Goal: Task Accomplishment & Management: Manage account settings

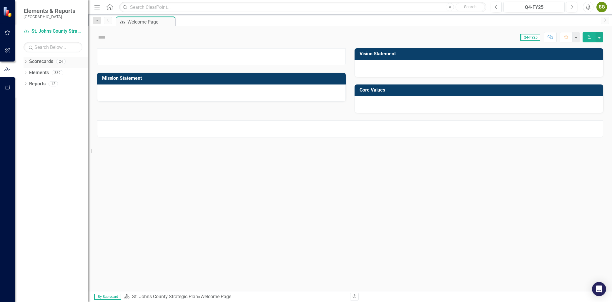
click at [25, 61] on icon "Dropdown" at bounding box center [26, 62] width 4 height 3
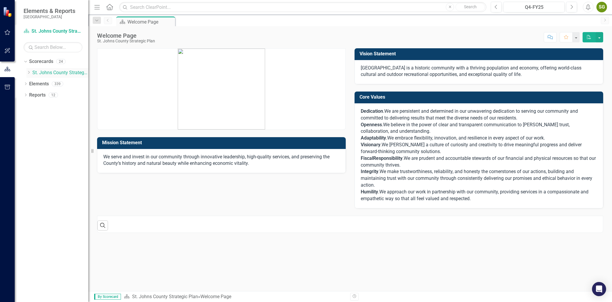
click at [27, 72] on icon "Dropdown" at bounding box center [28, 73] width 4 height 4
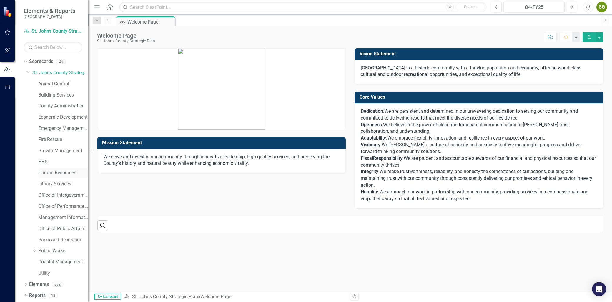
click at [44, 176] on link "Human Resources" at bounding box center [63, 172] width 50 height 7
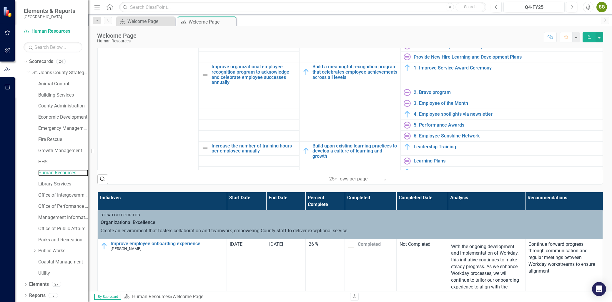
scroll to position [116, 0]
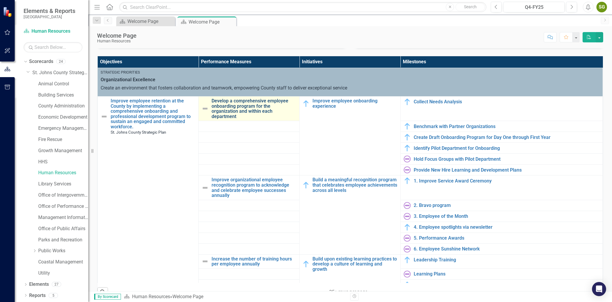
click at [224, 108] on link "Develop a comprehensive employee onboarding program for the organization and wi…" at bounding box center [254, 108] width 85 height 21
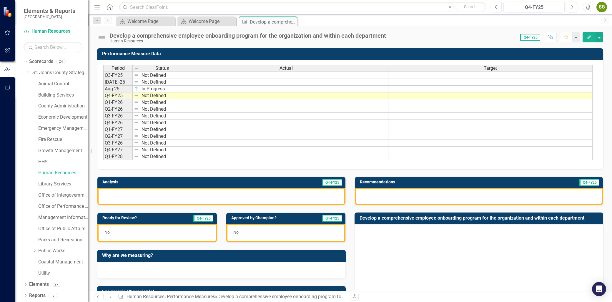
click at [587, 39] on button "Edit" at bounding box center [589, 37] width 13 height 10
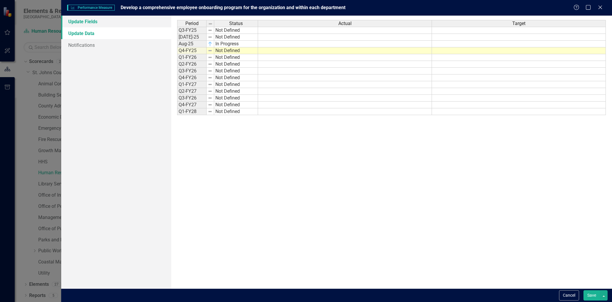
click at [81, 20] on link "Update Fields" at bounding box center [116, 22] width 110 height 12
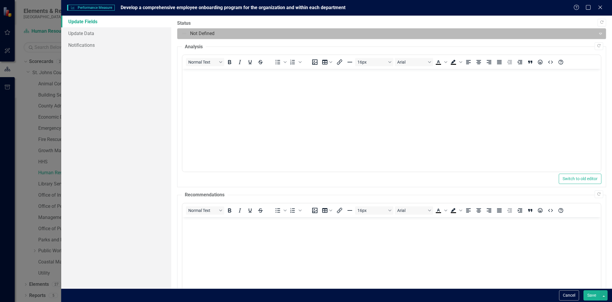
click at [219, 37] on div at bounding box center [386, 34] width 411 height 8
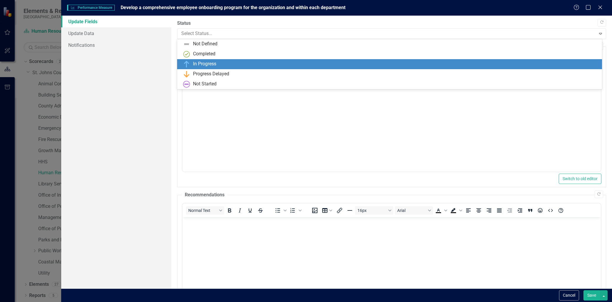
click at [198, 62] on div "In Progress" at bounding box center [204, 64] width 23 height 7
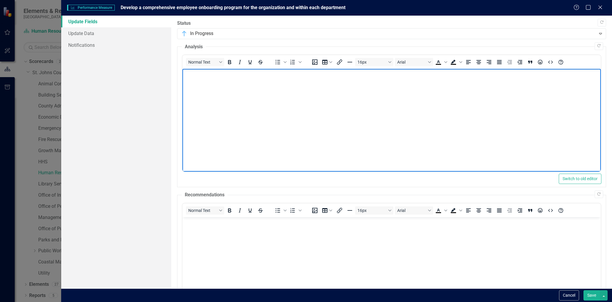
click at [205, 92] on body "Rich Text Area. Press ALT-0 for help." at bounding box center [391, 113] width 418 height 88
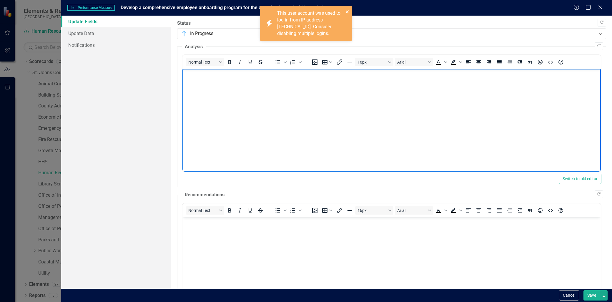
click at [346, 11] on icon "close" at bounding box center [347, 11] width 4 height 5
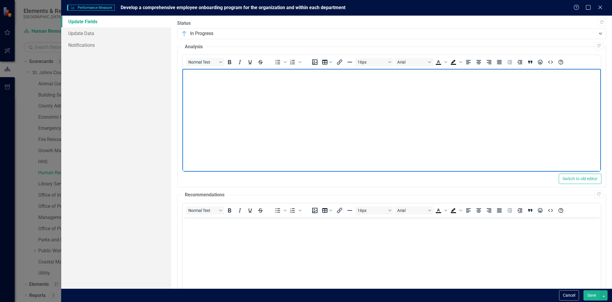
click at [226, 128] on body "Rich Text Area. Press ALT-0 for help." at bounding box center [391, 113] width 418 height 88
click at [235, 91] on body "Rich Text Area. Press ALT-0 for help." at bounding box center [391, 113] width 418 height 88
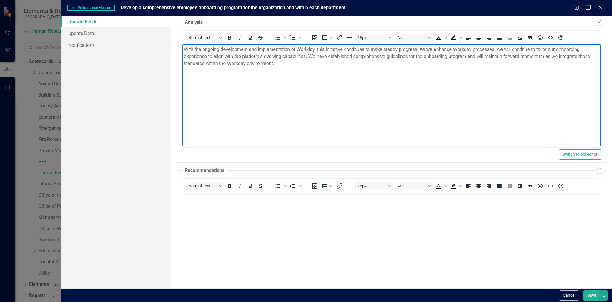
scroll to position [94, 0]
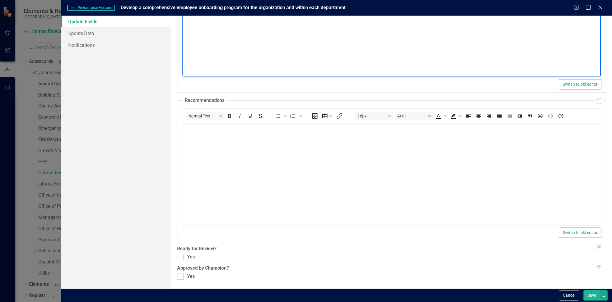
click at [207, 173] on body "Rich Text Area. Press ALT-0 for help." at bounding box center [391, 167] width 418 height 88
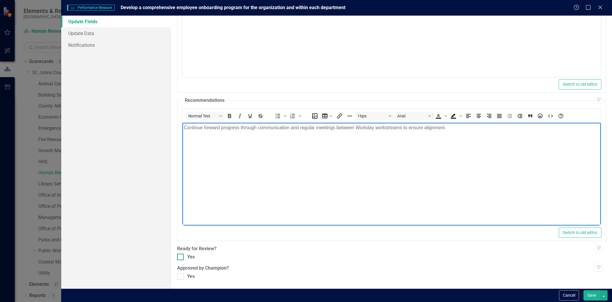
click at [178, 254] on input "Yes" at bounding box center [179, 256] width 4 height 4
checkbox input "true"
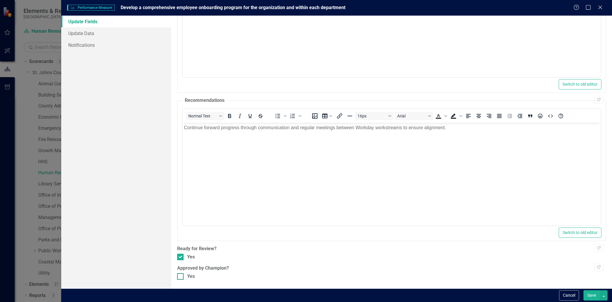
drag, startPoint x: 181, startPoint y: 279, endPoint x: 185, endPoint y: 280, distance: 4.3
click at [185, 280] on div "Yes" at bounding box center [391, 276] width 429 height 7
click at [182, 273] on div "Yes" at bounding box center [391, 276] width 429 height 7
click at [181, 273] on input "Yes" at bounding box center [179, 275] width 4 height 4
checkbox input "true"
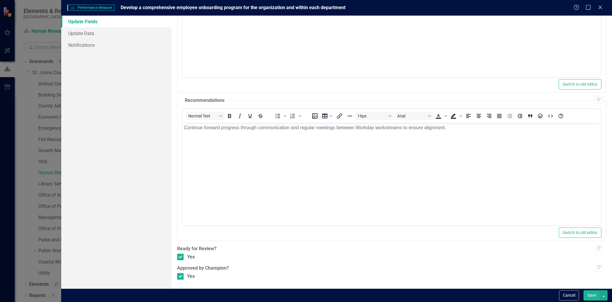
drag, startPoint x: 591, startPoint y: 292, endPoint x: 588, endPoint y: 291, distance: 3.0
click at [590, 291] on button "Save" at bounding box center [591, 295] width 16 height 10
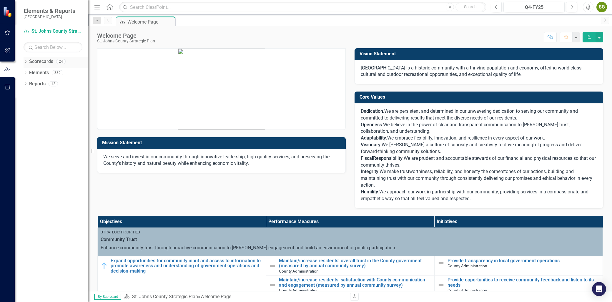
drag, startPoint x: 24, startPoint y: 60, endPoint x: 25, endPoint y: 64, distance: 3.6
click at [24, 60] on div "Dropdown" at bounding box center [26, 62] width 4 height 5
click at [28, 72] on icon "Dropdown" at bounding box center [28, 73] width 4 height 4
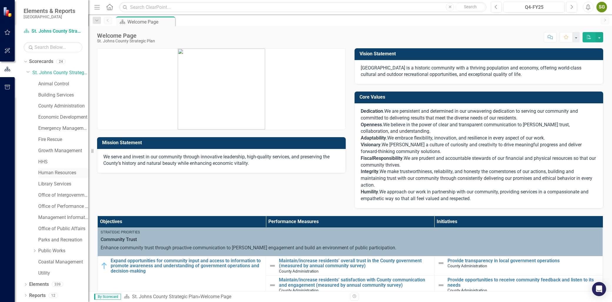
click at [45, 171] on link "Human Resources" at bounding box center [63, 172] width 50 height 7
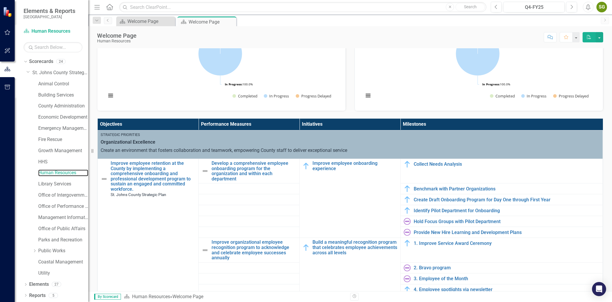
scroll to position [65, 0]
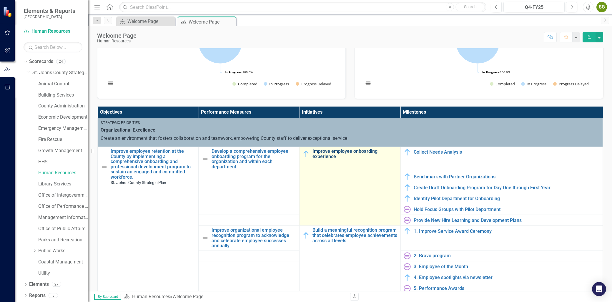
click at [328, 155] on link "Improve employee onboarding experience" at bounding box center [354, 154] width 85 height 10
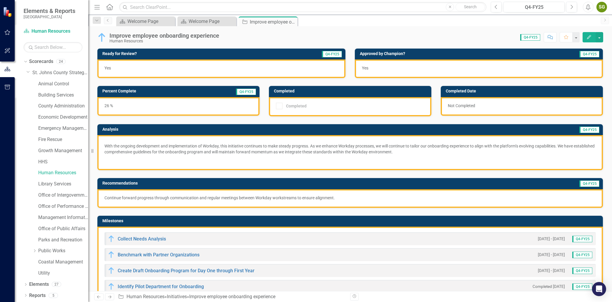
click at [225, 143] on p "With the ongoing development and implementation of Workday, this initiative con…" at bounding box center [349, 149] width 491 height 14
click at [226, 143] on p "With the ongoing development and implementation of Workday, this initiative con…" at bounding box center [349, 149] width 491 height 14
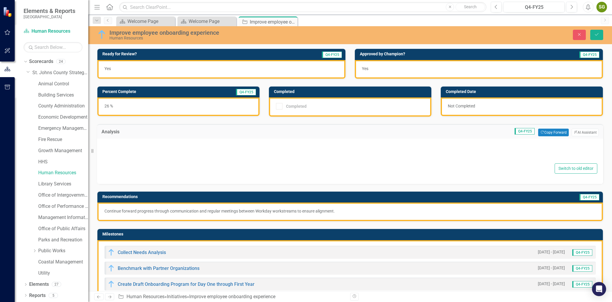
type textarea "<p><!--StartFragment --></p> <p>With the ongoing development and implementation…"
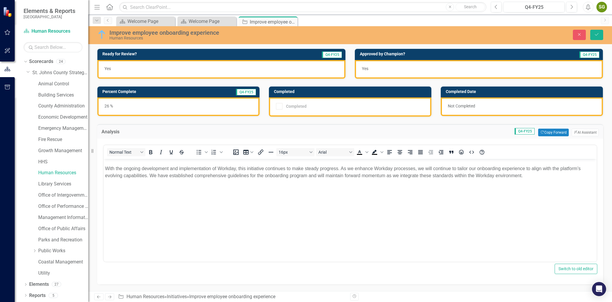
click at [241, 178] on p "With the ongoing development and implementation of Workday, this initiative con…" at bounding box center [350, 172] width 490 height 14
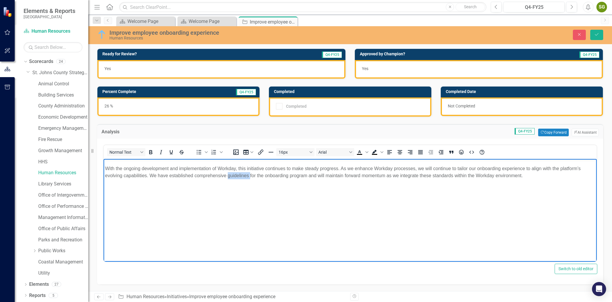
click at [241, 178] on p "With the ongoing development and implementation of Workday, this initiative con…" at bounding box center [350, 172] width 490 height 14
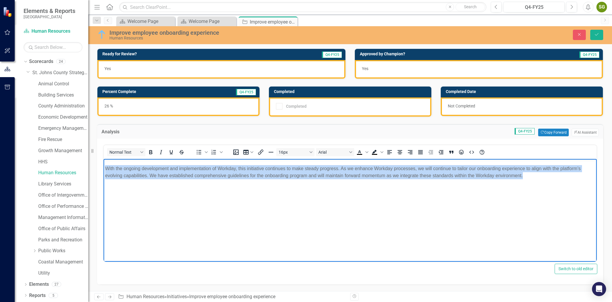
click at [241, 178] on p "With the ongoing development and implementation of Workday, this initiative con…" at bounding box center [350, 172] width 490 height 14
copy p "With the ongoing development and implementation of Workday, this initiative con…"
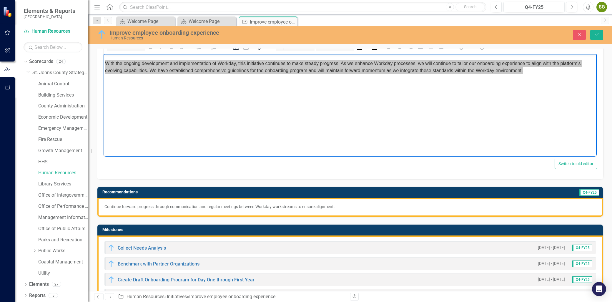
scroll to position [131, 0]
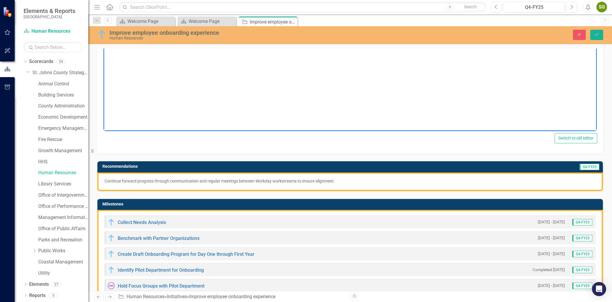
click at [167, 182] on p "Continue forward progress through communication and regular meetings between Wo…" at bounding box center [349, 181] width 491 height 6
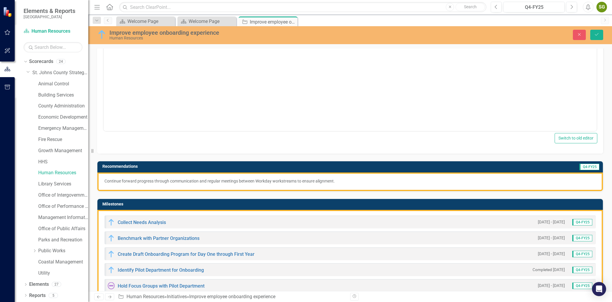
click at [167, 182] on p "Continue forward progress through communication and regular meetings between Wo…" at bounding box center [349, 181] width 491 height 6
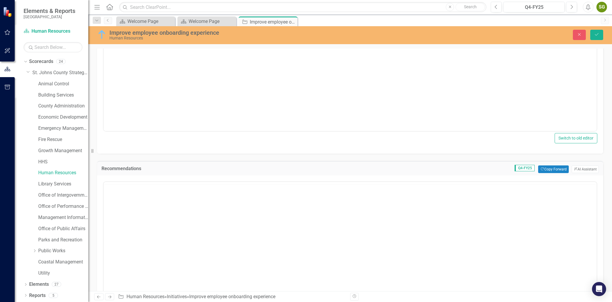
click at [170, 182] on div at bounding box center [350, 183] width 493 height 2
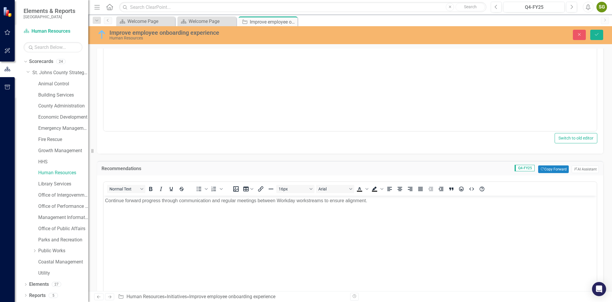
scroll to position [0, 0]
click at [166, 200] on p "Continue forward progress through communication and regular meetings between Wo…" at bounding box center [350, 200] width 490 height 7
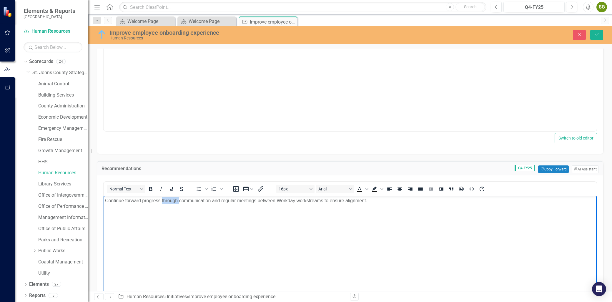
click at [166, 200] on p "Continue forward progress through communication and regular meetings between Wo…" at bounding box center [350, 200] width 490 height 7
copy p "Continue forward progress through communication and regular meetings between Wo…"
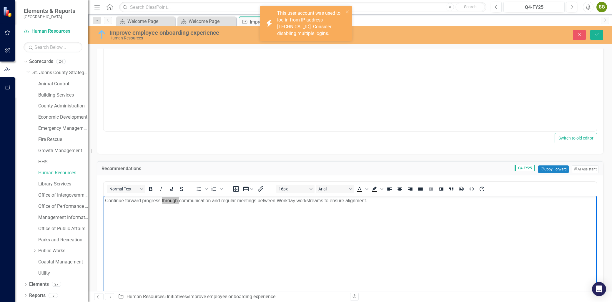
click at [322, 24] on div "This user account was used to log in from IP address [TECHNICAL_ID]. Consider d…" at bounding box center [310, 23] width 66 height 27
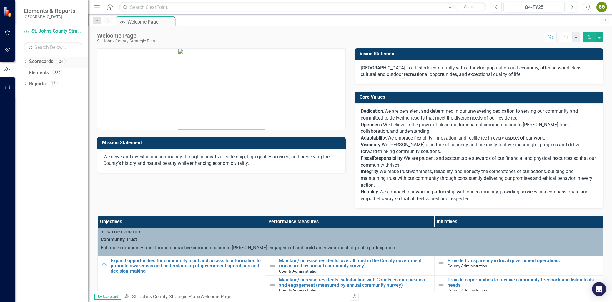
click at [26, 61] on icon "Dropdown" at bounding box center [26, 62] width 4 height 3
click at [30, 74] on div "Dropdown" at bounding box center [28, 72] width 4 height 5
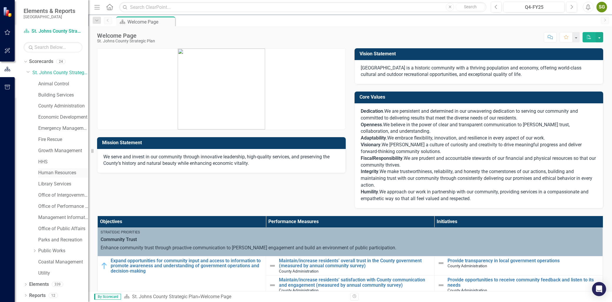
click at [64, 171] on link "Human Resources" at bounding box center [63, 172] width 50 height 7
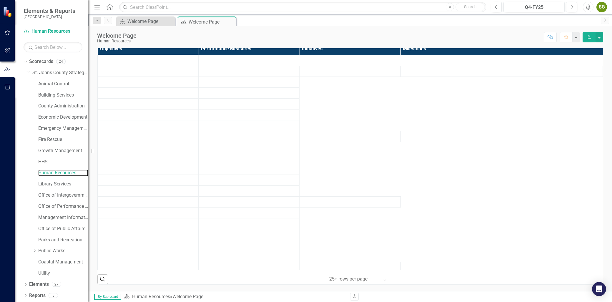
scroll to position [98, 0]
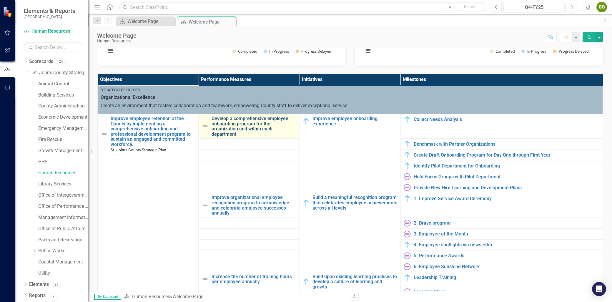
click at [248, 125] on link "Develop a comprehensive employee onboarding program for the organization and wi…" at bounding box center [254, 126] width 85 height 21
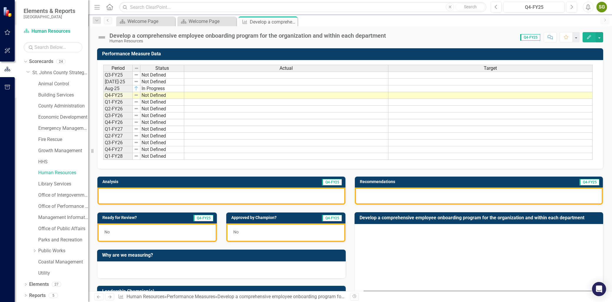
click at [474, 204] on div at bounding box center [479, 195] width 248 height 17
click at [462, 203] on div at bounding box center [479, 195] width 248 height 17
click at [461, 203] on div at bounding box center [479, 195] width 248 height 17
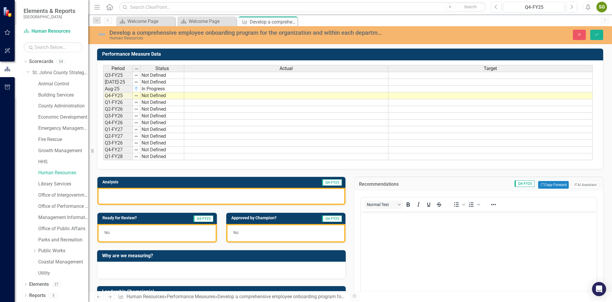
drag, startPoint x: 778, startPoint y: 433, endPoint x: 400, endPoint y: 249, distance: 420.2
click at [400, 249] on body "Rich Text Area. Press ALT-0 for help." at bounding box center [479, 255] width 236 height 88
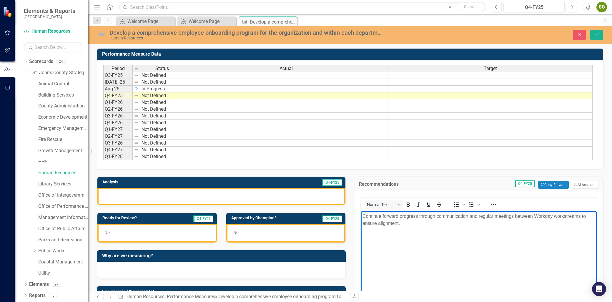
click at [243, 198] on div at bounding box center [221, 196] width 248 height 17
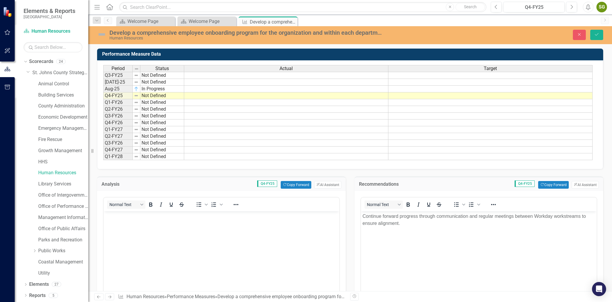
click at [175, 227] on body "Rich Text Area. Press ALT-0 for help." at bounding box center [222, 255] width 236 height 88
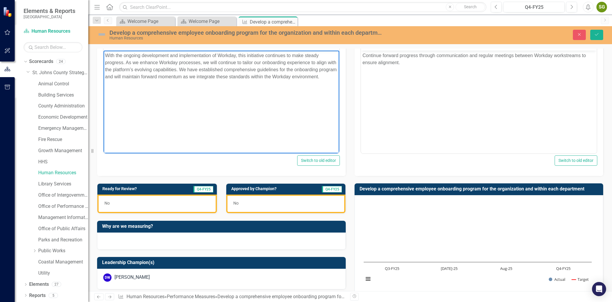
scroll to position [163, 0]
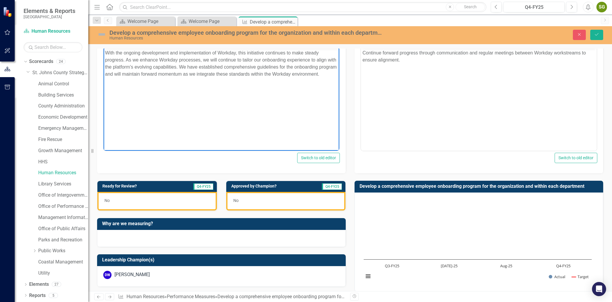
click at [154, 201] on div "No" at bounding box center [156, 201] width 119 height 19
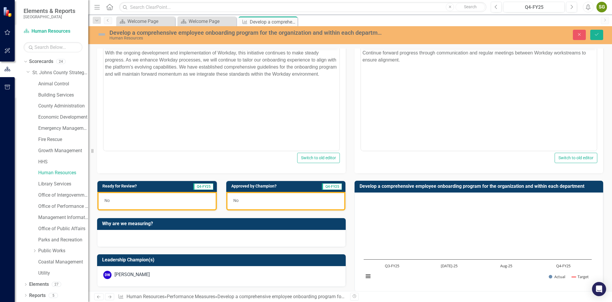
click at [154, 201] on div "No" at bounding box center [156, 201] width 119 height 19
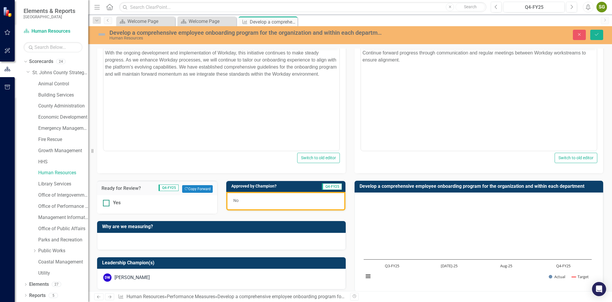
click at [106, 204] on input "Yes" at bounding box center [105, 202] width 4 height 4
checkbox input "true"
click at [307, 205] on div "No" at bounding box center [285, 201] width 119 height 19
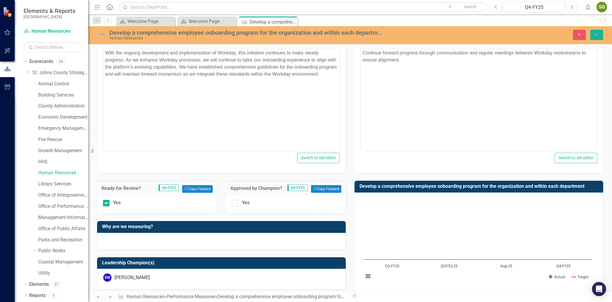
click at [231, 210] on div "Yes" at bounding box center [286, 204] width 120 height 19
click at [233, 206] on div at bounding box center [235, 203] width 6 height 6
click at [233, 204] on input "Yes" at bounding box center [234, 202] width 4 height 4
checkbox input "true"
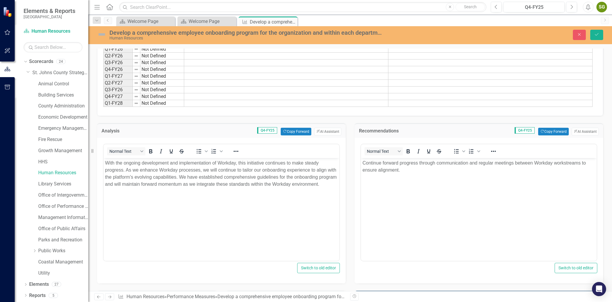
scroll to position [0, 0]
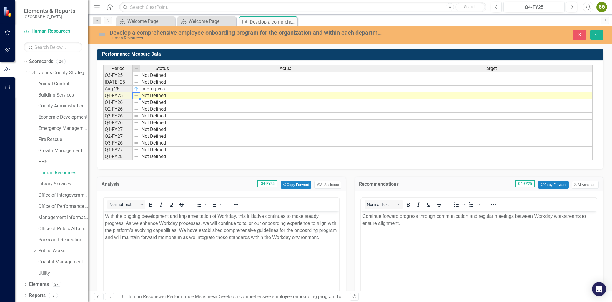
click at [136, 96] on img at bounding box center [136, 95] width 5 height 5
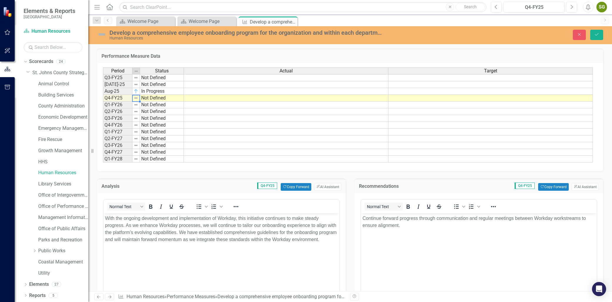
click at [136, 97] on img at bounding box center [136, 98] width 5 height 5
click at [595, 33] on icon "Save" at bounding box center [596, 34] width 5 height 4
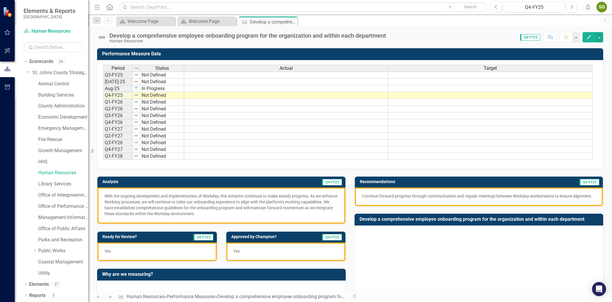
click at [588, 37] on icon "button" at bounding box center [589, 37] width 4 height 4
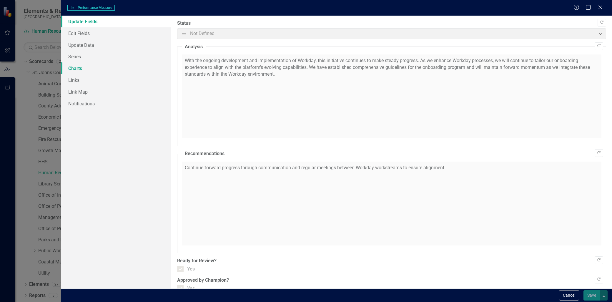
checkbox input "true"
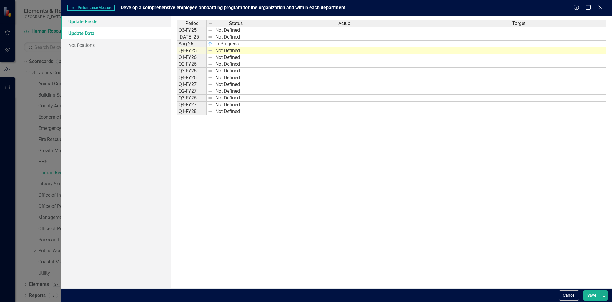
click at [86, 23] on link "Update Fields" at bounding box center [116, 22] width 110 height 12
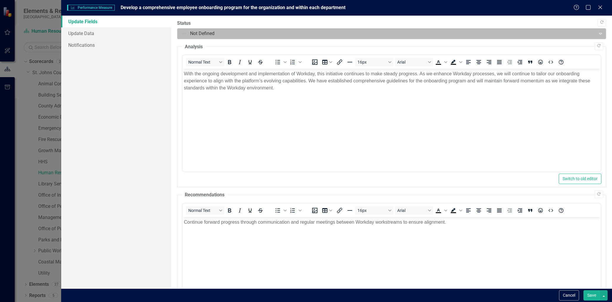
click at [203, 34] on div at bounding box center [386, 34] width 411 height 8
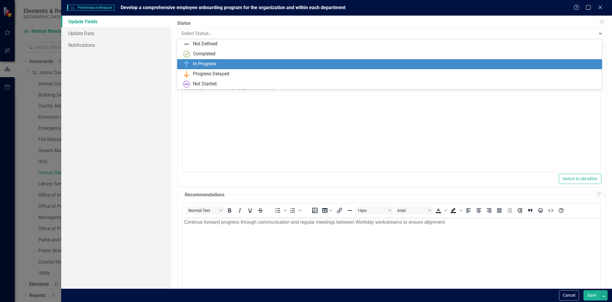
click at [198, 62] on div "In Progress" at bounding box center [204, 64] width 23 height 7
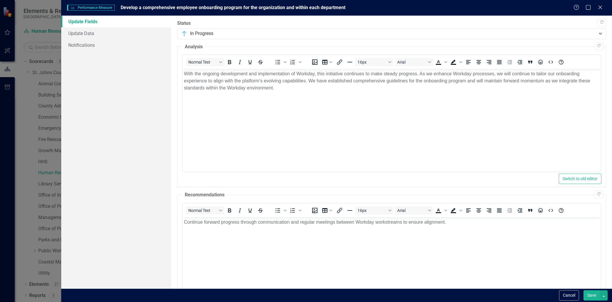
drag, startPoint x: 592, startPoint y: 295, endPoint x: 368, endPoint y: 68, distance: 318.8
click at [592, 295] on button "Save" at bounding box center [591, 295] width 16 height 10
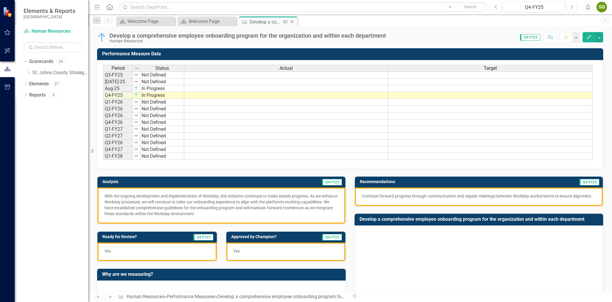
click at [292, 20] on icon "Close" at bounding box center [292, 21] width 6 height 5
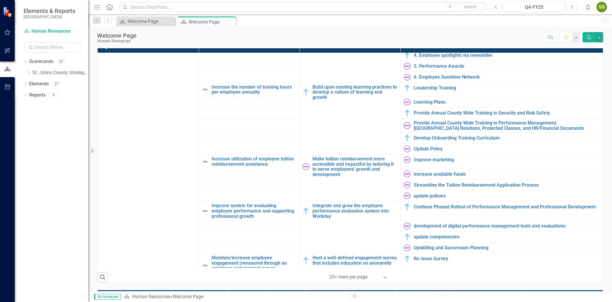
scroll to position [33, 0]
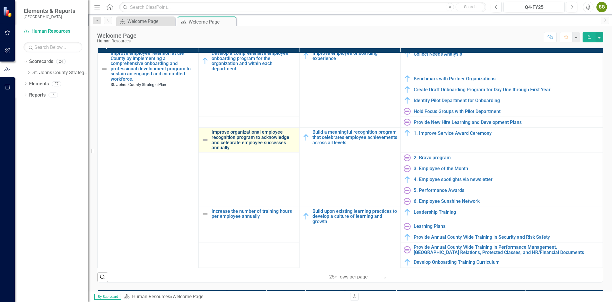
click at [257, 137] on link "Improve organizational employee recognition program to acknowledge and celebrat…" at bounding box center [254, 139] width 85 height 21
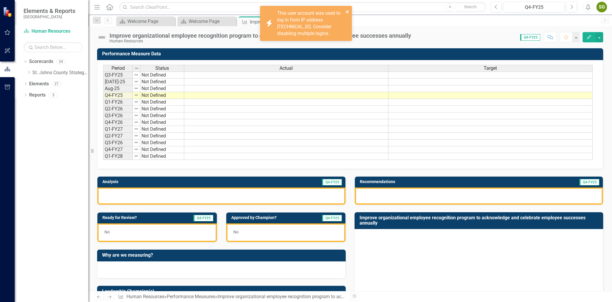
click at [348, 12] on icon "close" at bounding box center [347, 11] width 3 height 3
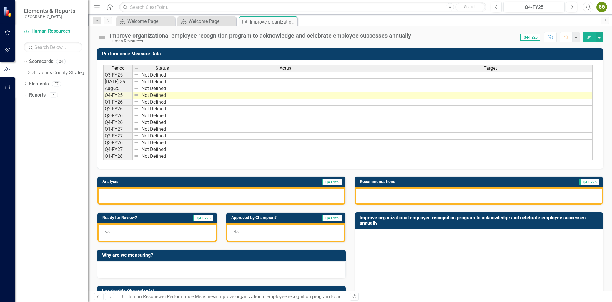
click at [191, 204] on div at bounding box center [221, 195] width 248 height 17
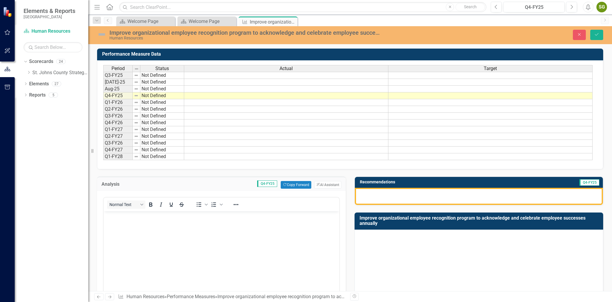
click at [178, 222] on body "Rich Text Area. Press ALT-0 for help." at bounding box center [222, 255] width 236 height 88
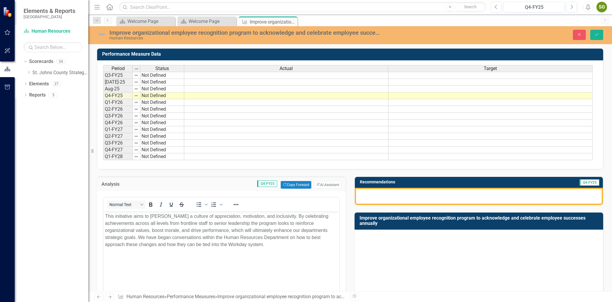
click at [414, 205] on div at bounding box center [479, 196] width 248 height 17
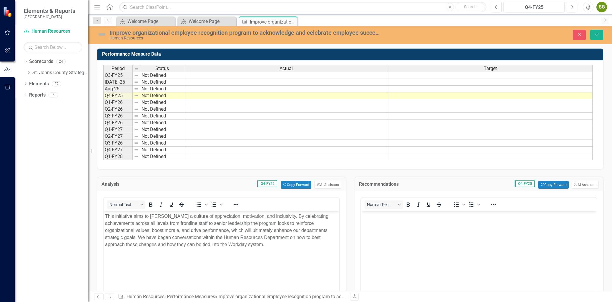
click at [400, 228] on body "Rich Text Area. Press ALT-0 for help." at bounding box center [479, 255] width 236 height 88
click at [287, 97] on td at bounding box center [286, 95] width 204 height 7
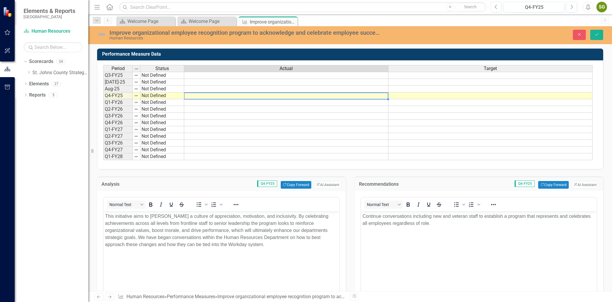
click at [287, 97] on td at bounding box center [286, 95] width 204 height 7
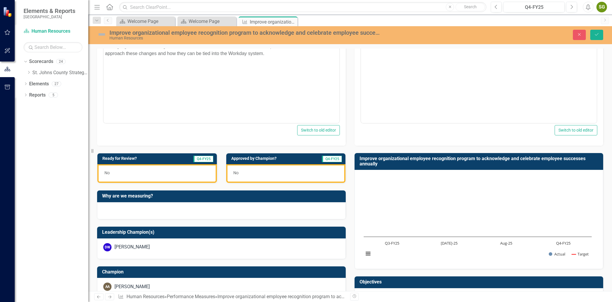
scroll to position [196, 0]
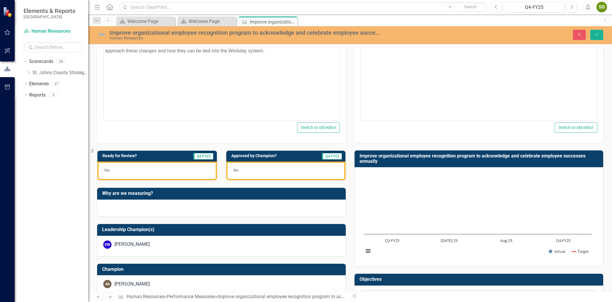
click at [159, 173] on div "No" at bounding box center [156, 171] width 119 height 19
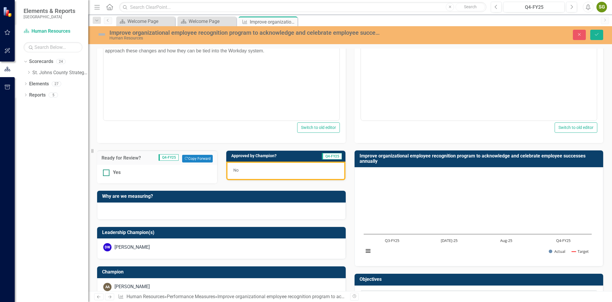
click at [109, 175] on div "Yes" at bounding box center [157, 172] width 108 height 7
click at [107, 173] on input "Yes" at bounding box center [105, 171] width 4 height 4
checkbox input "true"
click at [309, 175] on div "No" at bounding box center [285, 171] width 119 height 19
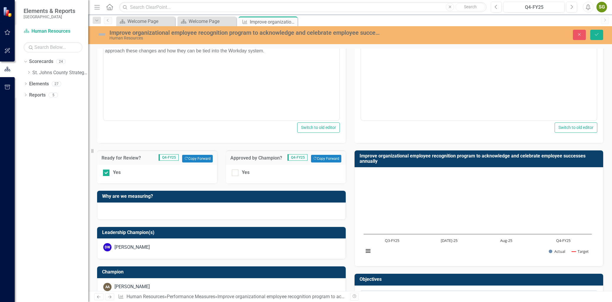
drag, startPoint x: 235, startPoint y: 173, endPoint x: 244, endPoint y: 181, distance: 12.1
click at [235, 174] on div at bounding box center [235, 172] width 6 height 6
click at [235, 173] on input "Yes" at bounding box center [234, 171] width 4 height 4
checkbox input "true"
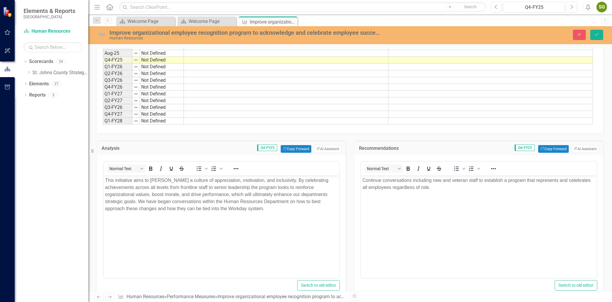
scroll to position [0, 0]
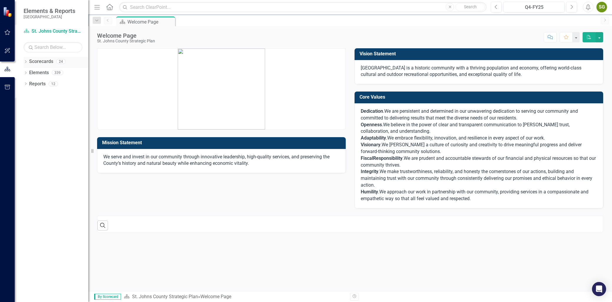
click at [24, 62] on icon "Dropdown" at bounding box center [26, 62] width 4 height 3
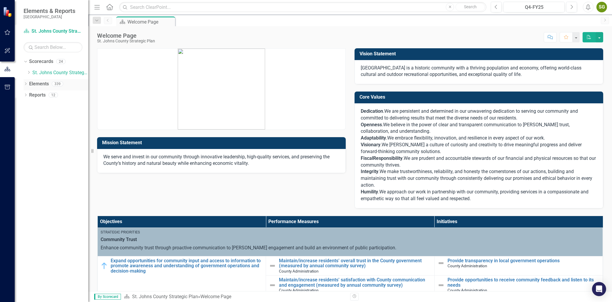
click at [26, 83] on icon "Dropdown" at bounding box center [26, 84] width 4 height 3
click at [30, 73] on icon "Dropdown" at bounding box center [28, 73] width 4 height 4
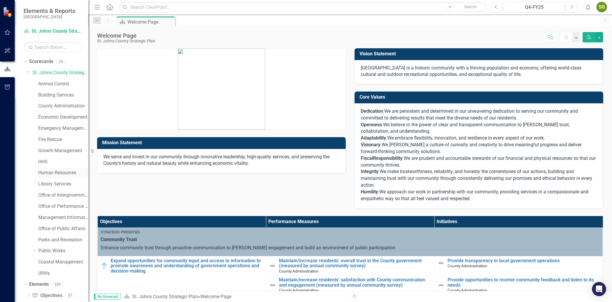
click at [56, 169] on div "Human Resources" at bounding box center [63, 173] width 50 height 10
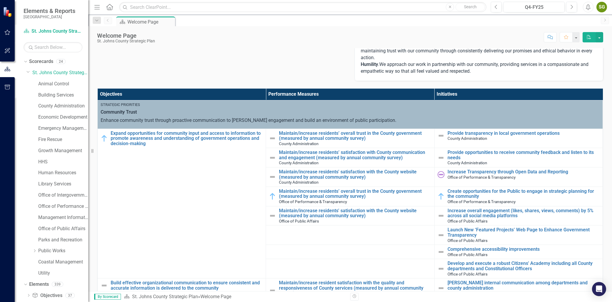
scroll to position [131, 0]
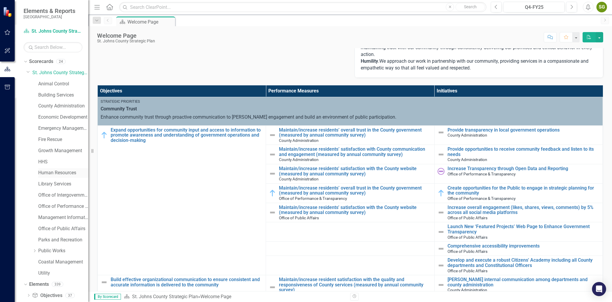
click at [48, 172] on link "Human Resources" at bounding box center [63, 172] width 50 height 7
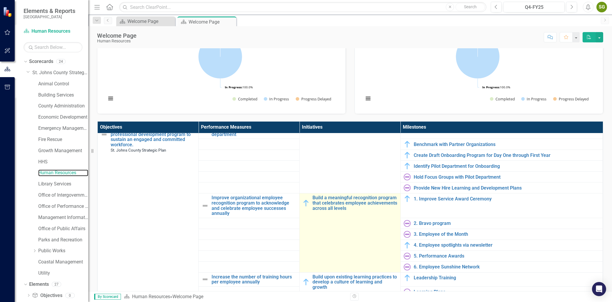
scroll to position [65, 0]
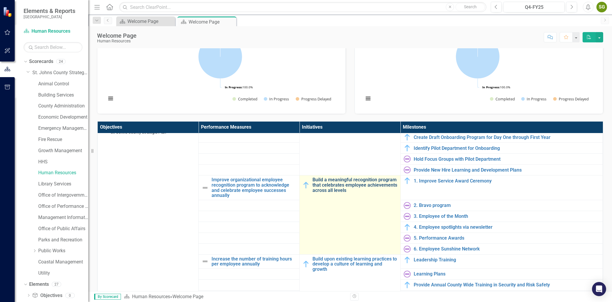
click at [332, 192] on link "Build a meaningful recognition program that celebrates employee achievements ac…" at bounding box center [354, 185] width 85 height 16
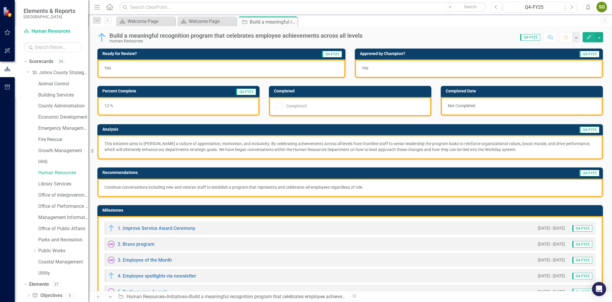
click at [215, 148] on p "This initiative aims to [PERSON_NAME] a culture of appreciation, motivation, an…" at bounding box center [349, 147] width 491 height 12
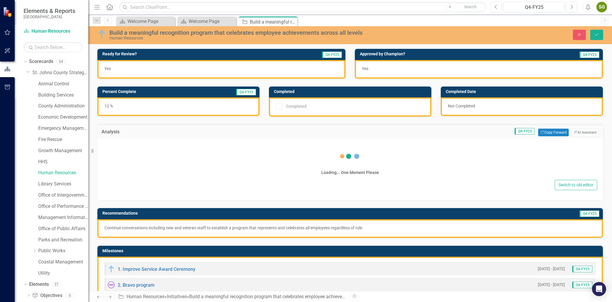
click at [215, 148] on div "Loading... One Moment Please" at bounding box center [350, 161] width 494 height 34
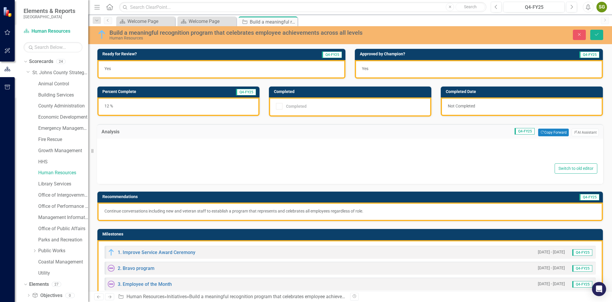
type textarea "<p>This initiative aims to foster a culture of appreciation, motivation, and in…"
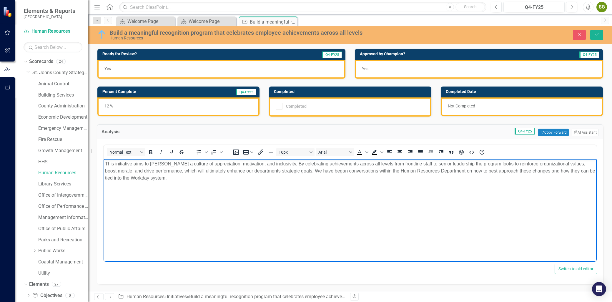
click at [182, 167] on p "This initiative aims to [PERSON_NAME] a culture of appreciation, motivation, an…" at bounding box center [350, 170] width 490 height 21
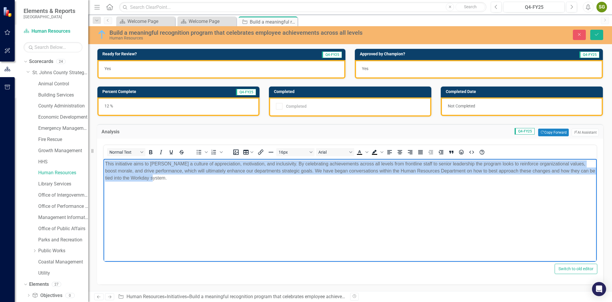
click at [182, 167] on p "This initiative aims to [PERSON_NAME] a culture of appreciation, motivation, an…" at bounding box center [350, 170] width 490 height 21
copy p "This initiative aims to [PERSON_NAME] a culture of appreciation, motivation, an…"
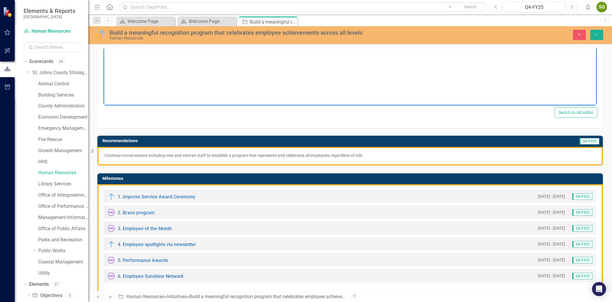
scroll to position [163, 0]
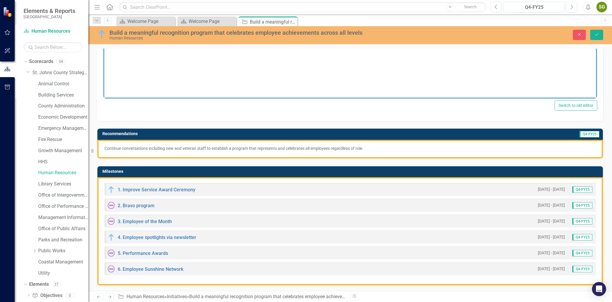
click at [266, 149] on p "Continue conversations including new and veteran staff to establish a program t…" at bounding box center [349, 148] width 491 height 6
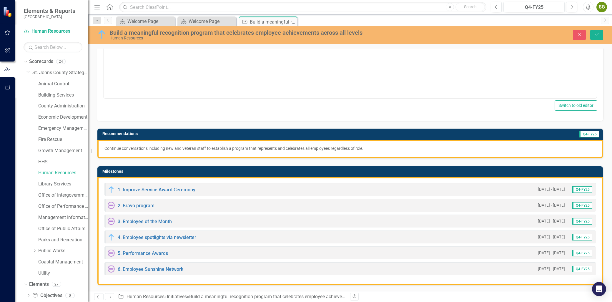
click at [266, 149] on p "Continue conversations including new and veteran staff to establish a program t…" at bounding box center [349, 148] width 491 height 6
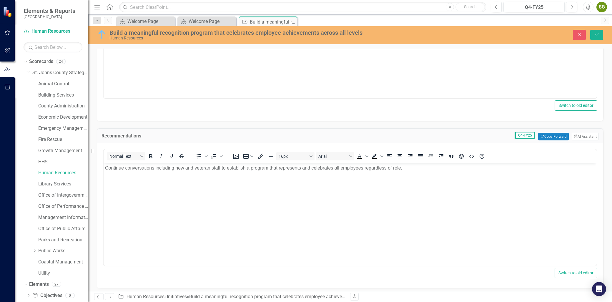
scroll to position [0, 0]
click at [268, 170] on p "Continue conversations including new and veteran staff to establish a program t…" at bounding box center [350, 167] width 490 height 7
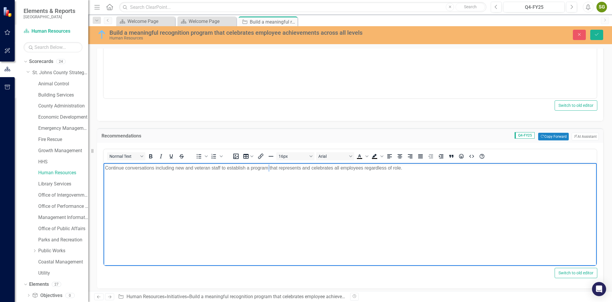
click at [268, 170] on p "Continue conversations including new and veteran staff to establish a program t…" at bounding box center [350, 167] width 490 height 7
copy p "Continue conversations including new and veteran staff to establish a program t…"
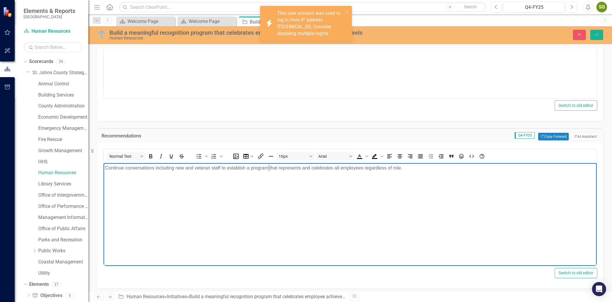
scroll to position [131, 0]
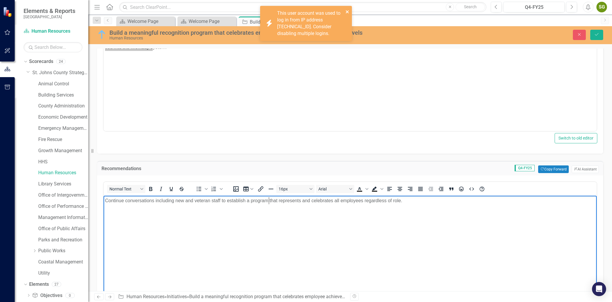
click at [347, 12] on icon "close" at bounding box center [347, 11] width 3 height 3
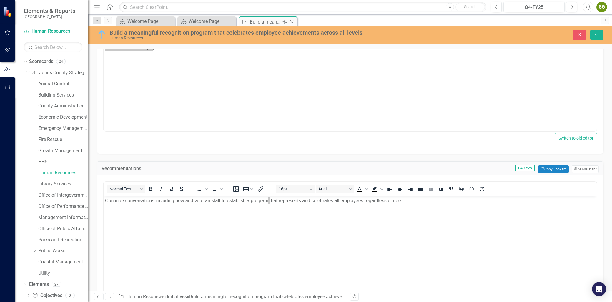
click at [292, 20] on icon "Close" at bounding box center [292, 21] width 6 height 5
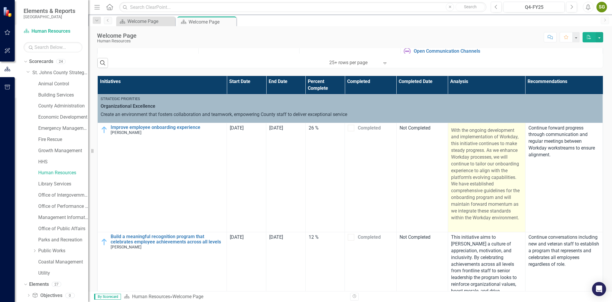
click at [451, 130] on p "With the ongoing development and implementation of Workday, this initiative con…" at bounding box center [486, 174] width 71 height 97
click at [454, 134] on p "With the ongoing development and implementation of Workday, this initiative con…" at bounding box center [486, 174] width 71 height 97
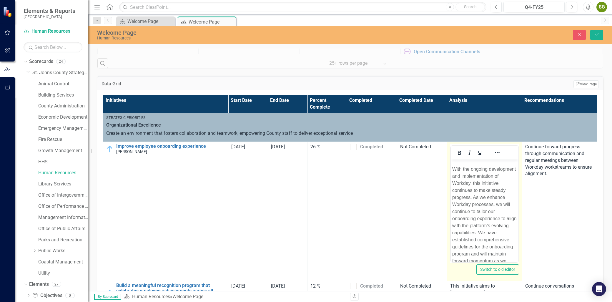
drag, startPoint x: 454, startPoint y: 134, endPoint x: 444, endPoint y: 172, distance: 39.3
click at [450, 172] on div at bounding box center [484, 204] width 69 height 118
click at [455, 174] on p "With the ongoing development and implementation of Workday, this initiative con…" at bounding box center [484, 226] width 65 height 120
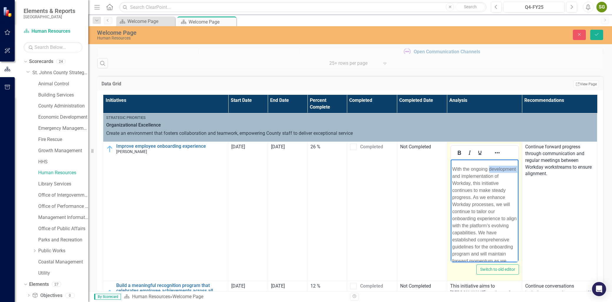
click at [455, 174] on p "With the ongoing development and implementation of Workday, this initiative con…" at bounding box center [484, 226] width 65 height 120
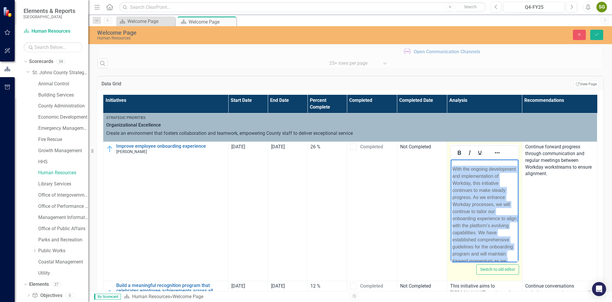
click at [455, 174] on p "With the ongoing development and implementation of Workday, this initiative con…" at bounding box center [484, 226] width 65 height 120
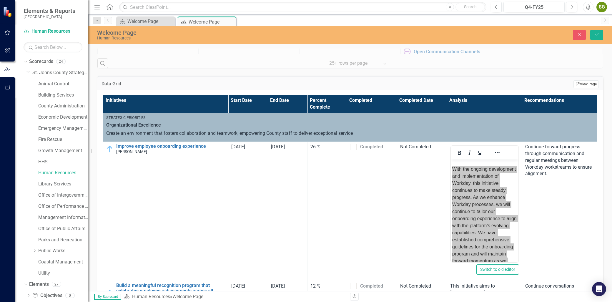
click at [583, 88] on link "Link View Page" at bounding box center [585, 84] width 25 height 8
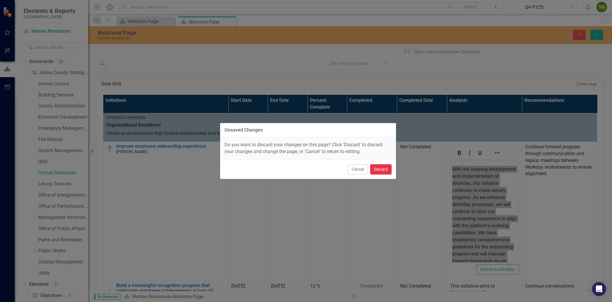
click at [386, 169] on button "Discard" at bounding box center [380, 169] width 21 height 10
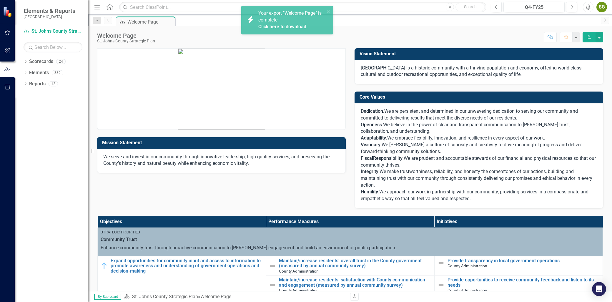
click at [289, 25] on link "Click here to download." at bounding box center [282, 27] width 49 height 6
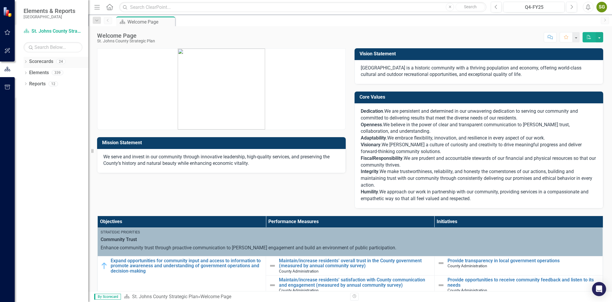
click at [25, 61] on icon "Dropdown" at bounding box center [26, 62] width 4 height 3
click at [30, 73] on icon "Dropdown" at bounding box center [28, 73] width 4 height 4
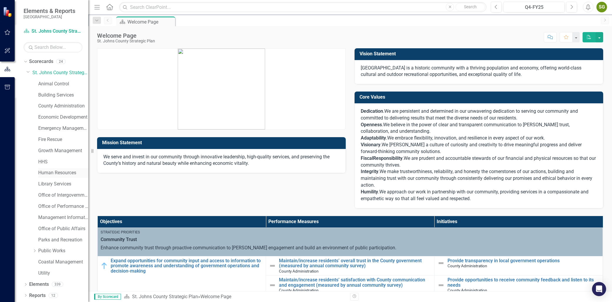
click at [46, 172] on link "Human Resources" at bounding box center [63, 172] width 50 height 7
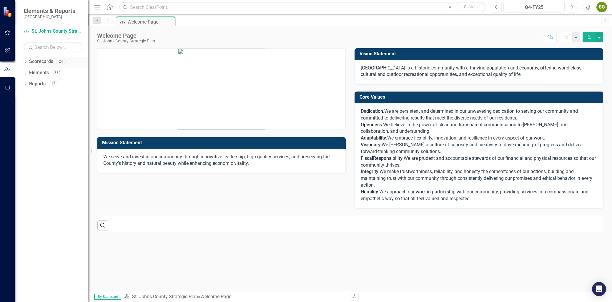
click at [27, 61] on icon "Dropdown" at bounding box center [26, 62] width 4 height 3
click at [25, 74] on div "Dropdown Scorecards 24 Dropdown [GEOGRAPHIC_DATA] Strategic Plan Animal Control…" at bounding box center [56, 68] width 65 height 22
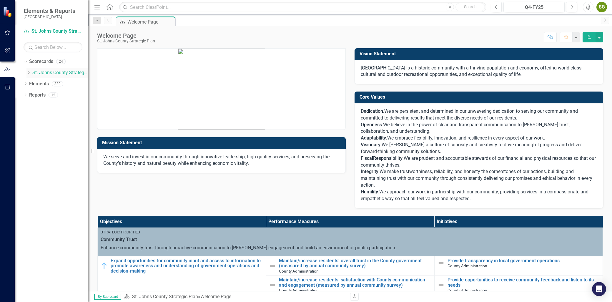
click at [28, 77] on div "Dropdown [GEOGRAPHIC_DATA] Strategic Plan" at bounding box center [57, 73] width 62 height 10
click at [27, 70] on div "Dropdown" at bounding box center [28, 72] width 4 height 5
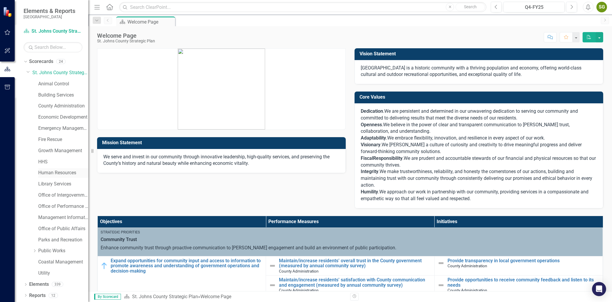
click at [50, 174] on link "Human Resources" at bounding box center [63, 172] width 50 height 7
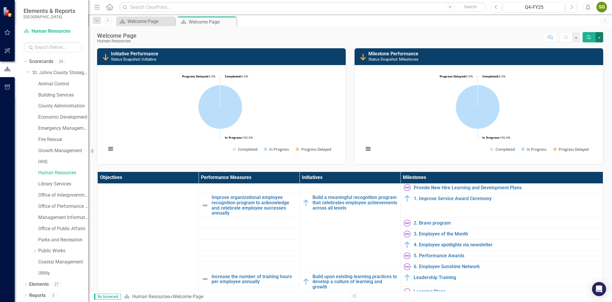
click at [598, 38] on button "button" at bounding box center [600, 37] width 8 height 10
click at [582, 59] on link "PDF Export to PDF" at bounding box center [579, 59] width 48 height 11
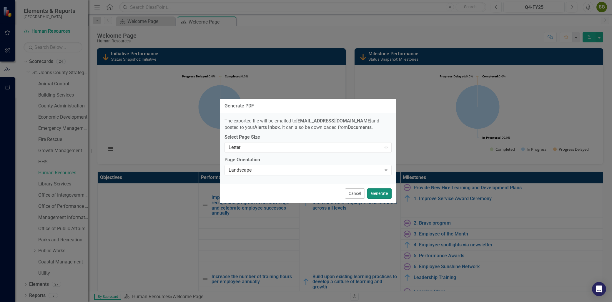
click at [378, 195] on button "Generate" at bounding box center [379, 193] width 24 height 10
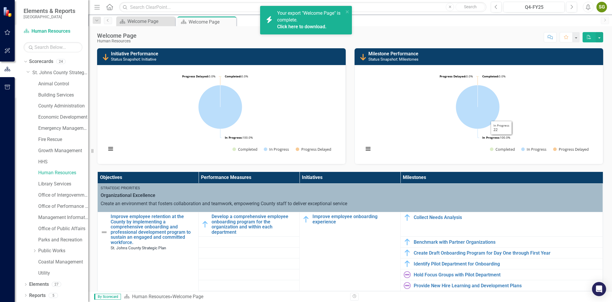
click at [303, 20] on div "Your export "Welcome Page" is complete. Click here to download." at bounding box center [310, 20] width 66 height 20
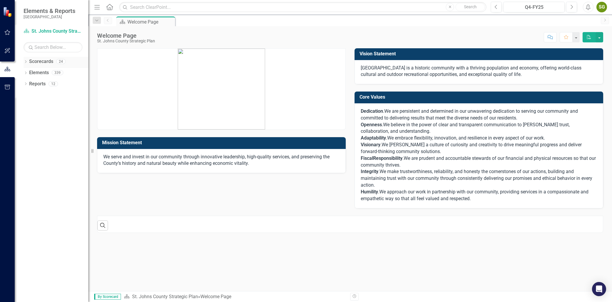
click at [24, 62] on icon "Dropdown" at bounding box center [26, 62] width 4 height 3
click at [27, 71] on icon "Dropdown" at bounding box center [28, 73] width 4 height 4
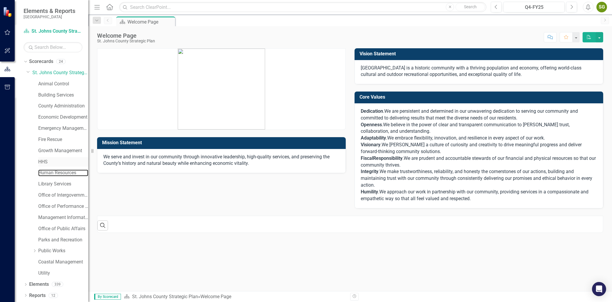
drag, startPoint x: 55, startPoint y: 172, endPoint x: 66, endPoint y: 164, distance: 13.2
click at [55, 172] on link "Human Resources" at bounding box center [63, 172] width 50 height 7
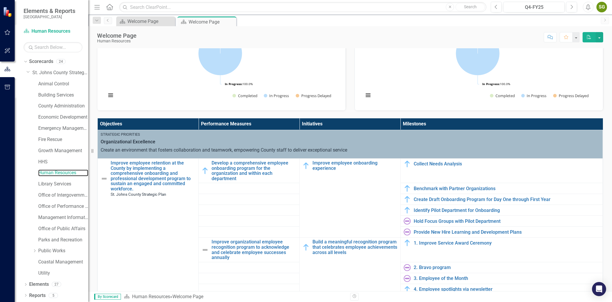
scroll to position [65, 0]
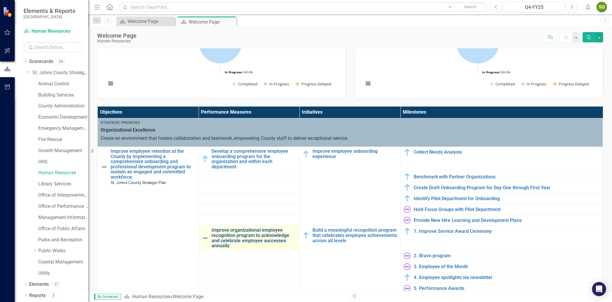
click at [235, 230] on link "Improve organizational employee recognition program to acknowledge and celebrat…" at bounding box center [254, 237] width 85 height 21
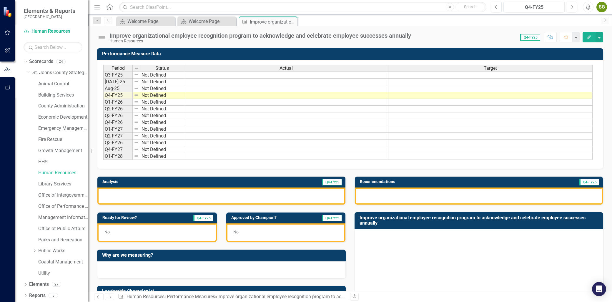
click at [263, 197] on div at bounding box center [221, 195] width 248 height 17
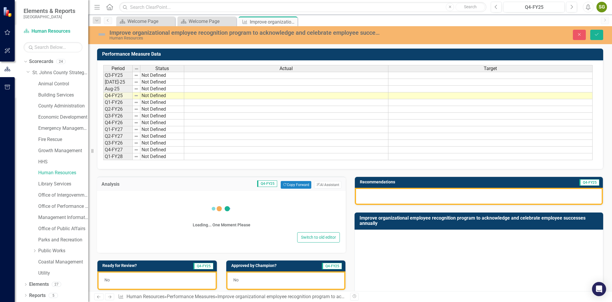
click at [200, 213] on div "Loading... One Moment Please" at bounding box center [221, 212] width 237 height 35
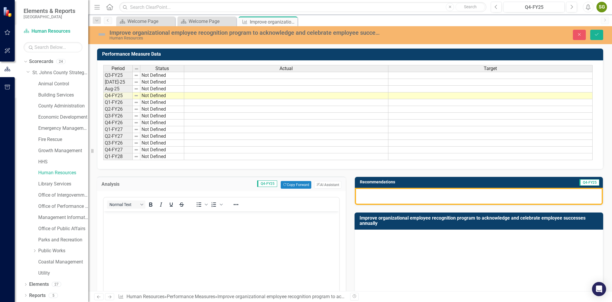
click at [155, 224] on body "Rich Text Area. Press ALT-0 for help." at bounding box center [222, 255] width 236 height 88
paste body "Rich Text Area. Press ALT-0 for help."
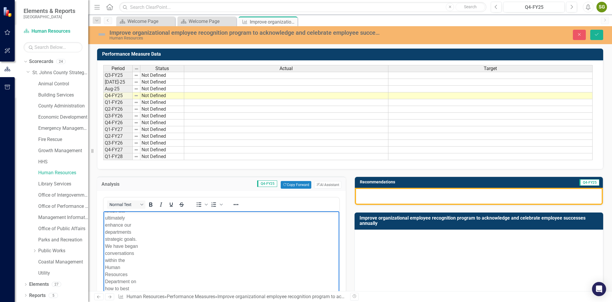
scroll to position [27, 0]
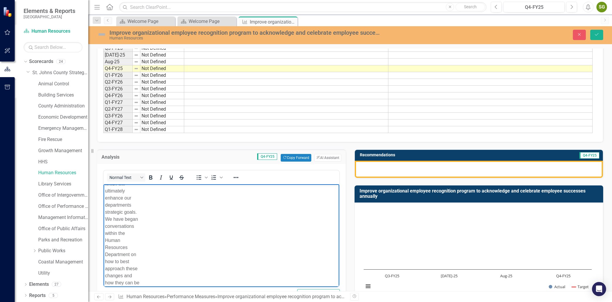
click at [153, 239] on p "This initiative aims to [PERSON_NAME] a culture of appreciation, motivation, an…" at bounding box center [221, 173] width 233 height 240
click at [123, 210] on p "This initiative aims to [PERSON_NAME] a culture of appreciation, motivation, an…" at bounding box center [221, 173] width 233 height 240
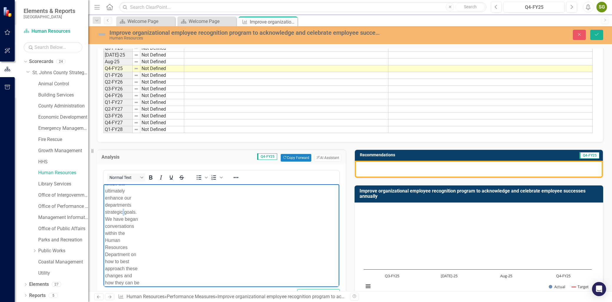
click at [123, 210] on p "This initiative aims to [PERSON_NAME] a culture of appreciation, motivation, an…" at bounding box center [221, 173] width 233 height 240
click at [121, 201] on p "This initiative aims to [PERSON_NAME] a culture of appreciation, motivation, an…" at bounding box center [221, 173] width 233 height 240
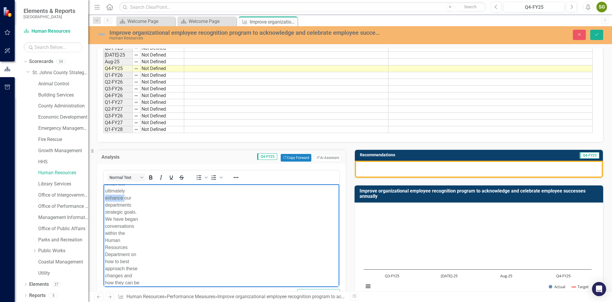
click at [121, 201] on p "This initiative aims to [PERSON_NAME] a culture of appreciation, motivation, an…" at bounding box center [221, 173] width 233 height 240
drag, startPoint x: 139, startPoint y: 254, endPoint x: 156, endPoint y: 257, distance: 17.1
click at [152, 257] on p "This initiative aims to [PERSON_NAME] a culture of appreciation, motivation, an…" at bounding box center [221, 173] width 233 height 240
drag, startPoint x: 136, startPoint y: 277, endPoint x: 186, endPoint y: 342, distance: 82.3
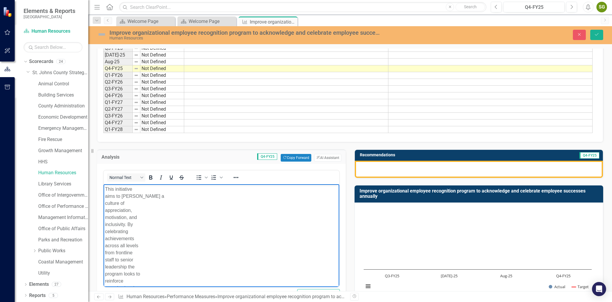
click at [104, 184] on html "This initiative aims to [PERSON_NAME] a culture of appreciation, motivation, an…" at bounding box center [222, 308] width 236 height 248
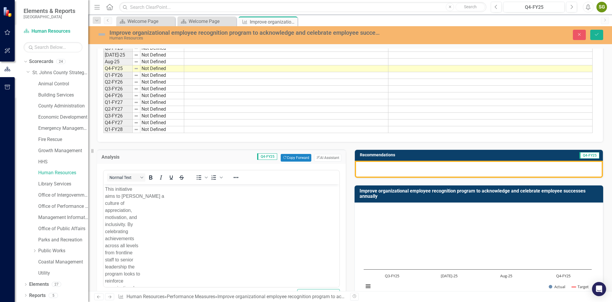
click at [235, 183] on div at bounding box center [235, 177] width 17 height 11
click at [235, 178] on icon "Reveal or hide additional toolbar items" at bounding box center [235, 177] width 7 height 7
click at [184, 205] on icon "Align left" at bounding box center [185, 203] width 7 height 7
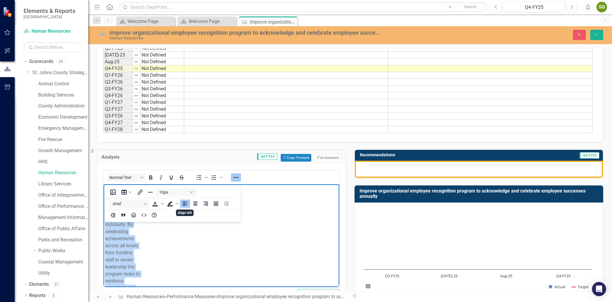
scroll to position [1, 0]
click at [196, 207] on icon "Align center" at bounding box center [195, 203] width 7 height 7
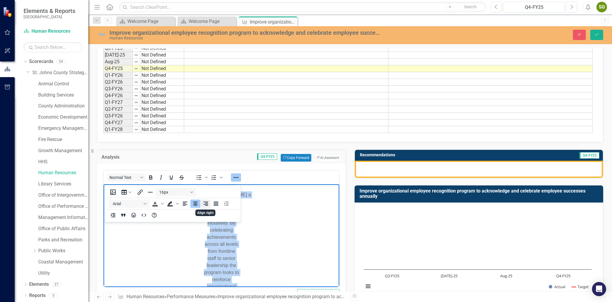
click at [201, 204] on button "Align right" at bounding box center [206, 203] width 10 height 8
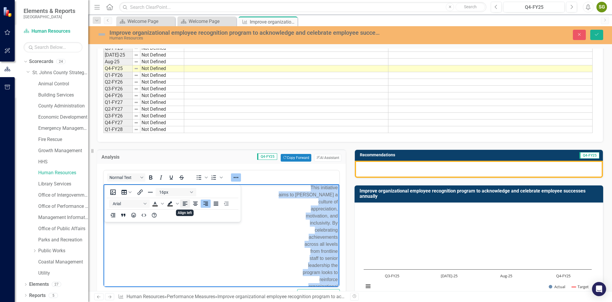
click at [186, 203] on icon "Align left" at bounding box center [185, 204] width 5 height 4
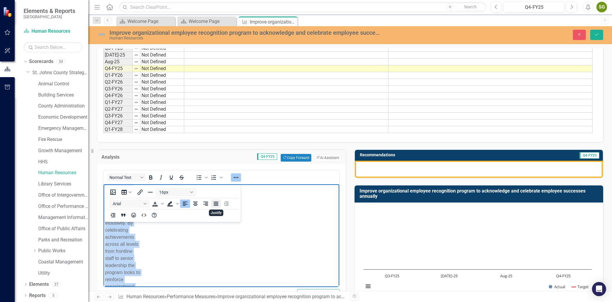
click at [218, 204] on icon "Justify" at bounding box center [215, 203] width 7 height 7
click at [182, 203] on icon "Align left" at bounding box center [185, 203] width 7 height 7
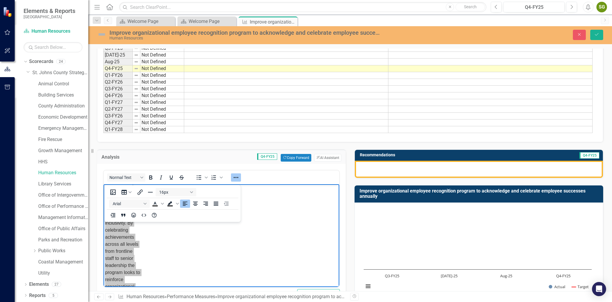
drag, startPoint x: 219, startPoint y: 174, endPoint x: 219, endPoint y: 168, distance: 5.9
click at [219, 171] on div "Normal Text To open the popup, press Shift+Enter To open the popup, press Shift…" at bounding box center [221, 237] width 249 height 146
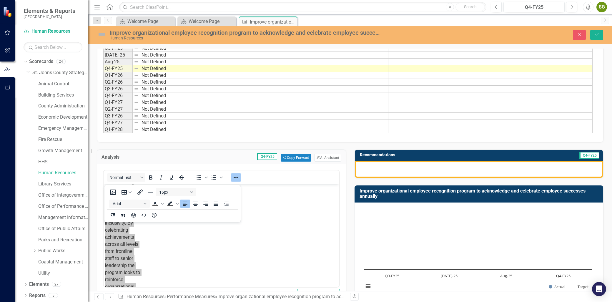
click at [221, 158] on td "Q4-FY25 Copy Forward Copy Forward ClearPoint AI AI Assistant" at bounding box center [243, 158] width 198 height 8
click at [337, 151] on div "Analysis Q4-FY25 Copy Forward Copy Forward ClearPoint AI AI Assistant Normal Te…" at bounding box center [221, 225] width 257 height 167
click at [122, 168] on div "Normal Text To open the popup, press Shift+Enter To open the popup, press Shift…" at bounding box center [221, 237] width 249 height 146
click at [174, 241] on p "This initiative aims to [PERSON_NAME] a culture of appreciation, motivation, an…" at bounding box center [221, 304] width 233 height 240
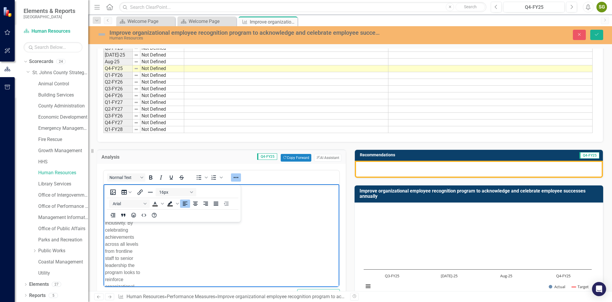
click at [135, 253] on p "This initiative aims to [PERSON_NAME] a culture of appreciation, motivation, an…" at bounding box center [221, 304] width 233 height 240
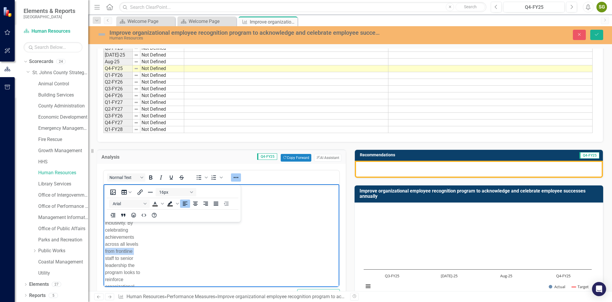
click at [234, 181] on icon "Reveal or hide additional toolbar items" at bounding box center [235, 177] width 7 height 7
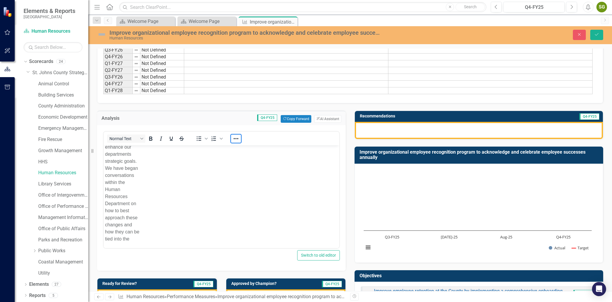
scroll to position [60, 0]
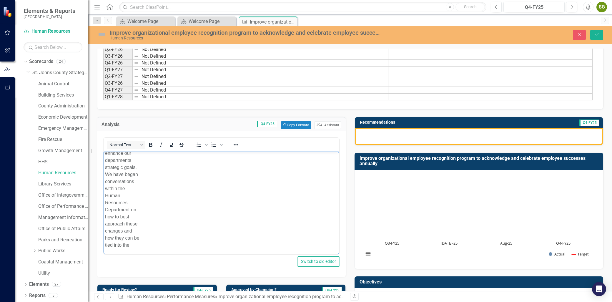
click at [158, 242] on p "This initiative aims to [PERSON_NAME] a culture of appreciation, motivation, an…" at bounding box center [221, 129] width 233 height 240
click at [157, 242] on p "This initiative aims to [PERSON_NAME] a culture of appreciation, motivation, an…" at bounding box center [221, 129] width 233 height 240
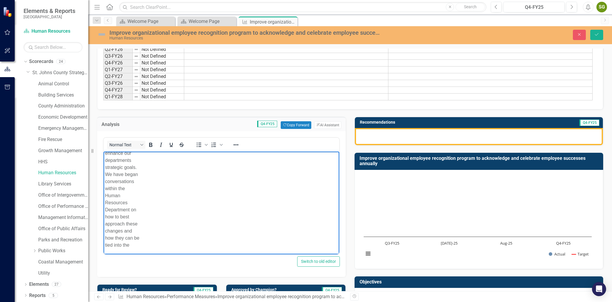
click at [135, 226] on p "This initiative aims to [PERSON_NAME] a culture of appreciation, motivation, an…" at bounding box center [221, 129] width 233 height 240
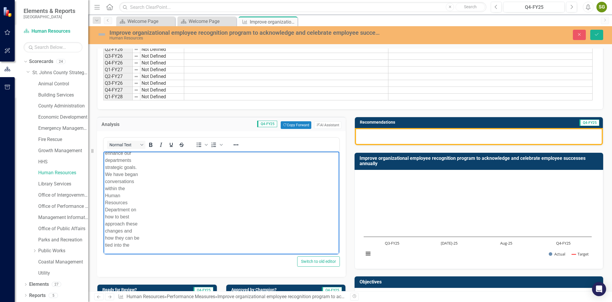
click at [135, 226] on p "This initiative aims to [PERSON_NAME] a culture of appreciation, motivation, an…" at bounding box center [221, 129] width 233 height 240
click at [136, 248] on p "This initiative aims to [PERSON_NAME] a culture of appreciation, motivation, an…" at bounding box center [221, 129] width 233 height 240
drag, startPoint x: 136, startPoint y: 248, endPoint x: 192, endPoint y: 267, distance: 59.6
click at [104, 152] on html "This initiative aims to [PERSON_NAME] a culture of appreciation, motivation, an…" at bounding box center [222, 276] width 236 height 248
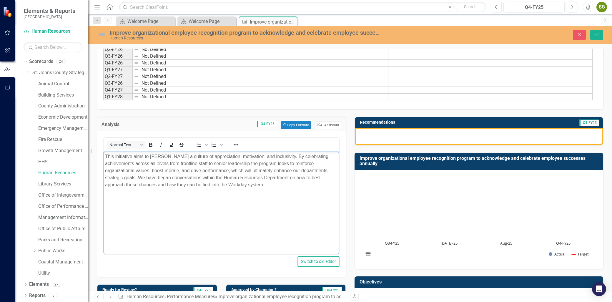
click at [401, 138] on div at bounding box center [479, 136] width 248 height 17
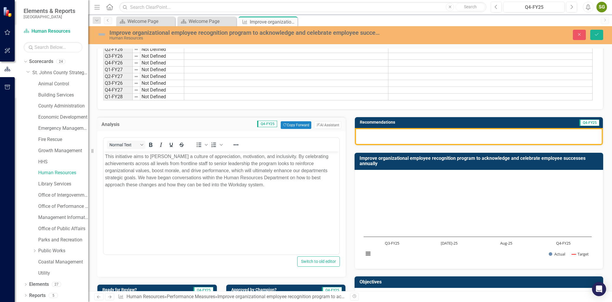
click at [401, 138] on div at bounding box center [479, 136] width 248 height 17
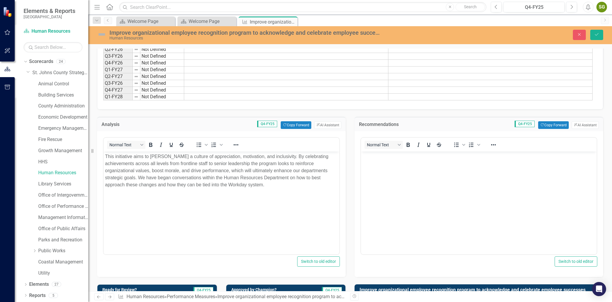
click at [391, 172] on body "Rich Text Area. Press ALT-0 for help." at bounding box center [479, 196] width 236 height 88
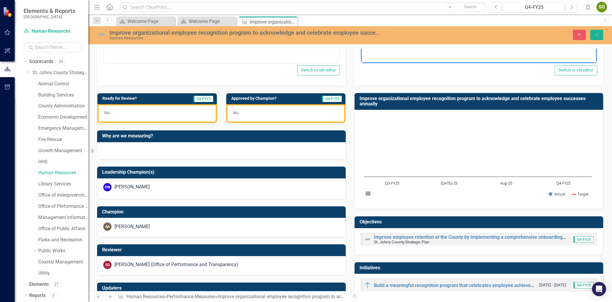
scroll to position [256, 0]
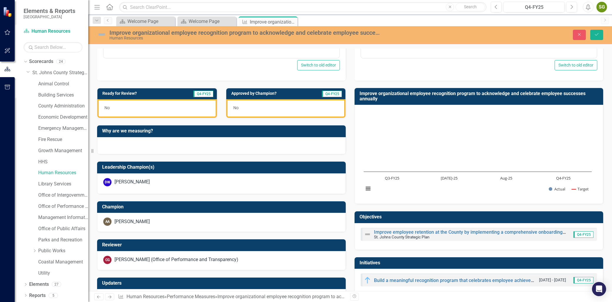
click at [120, 111] on div "No" at bounding box center [156, 108] width 119 height 19
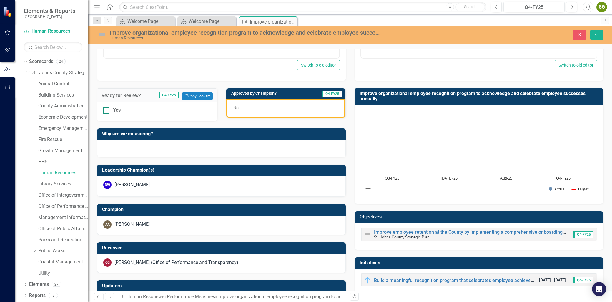
click at [108, 112] on div at bounding box center [106, 110] width 6 height 6
click at [107, 111] on input "Yes" at bounding box center [105, 109] width 4 height 4
checkbox input "true"
click at [269, 115] on div "No" at bounding box center [285, 108] width 119 height 19
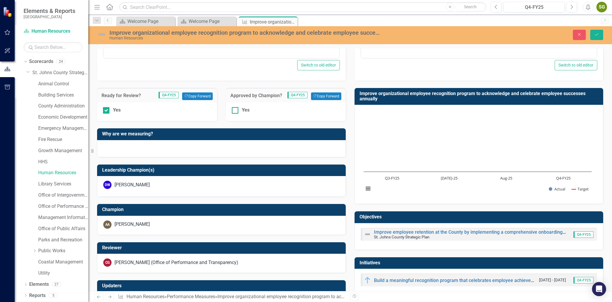
click at [234, 111] on input "Yes" at bounding box center [234, 109] width 4 height 4
checkbox input "true"
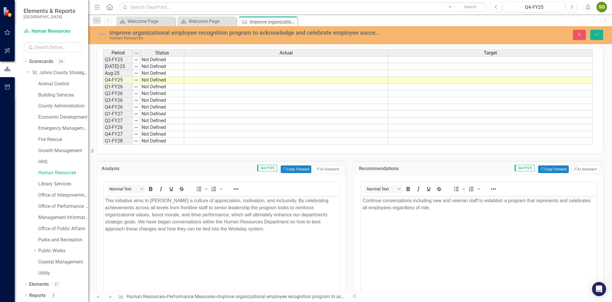
scroll to position [0, 0]
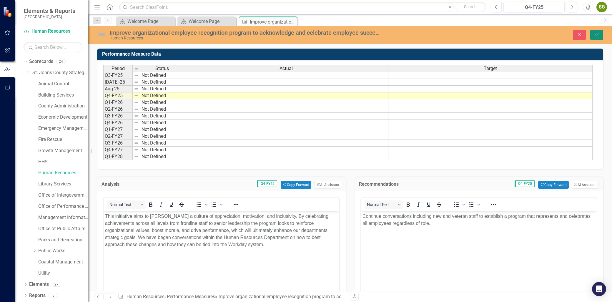
click at [598, 33] on icon "Save" at bounding box center [596, 34] width 5 height 4
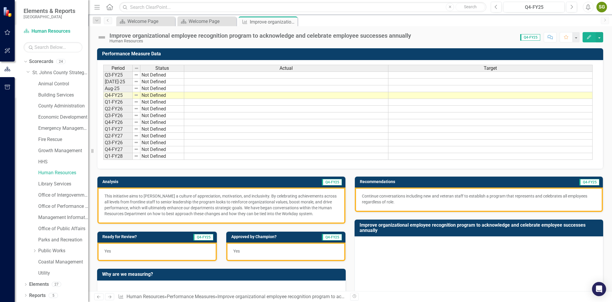
click at [589, 36] on icon "Edit" at bounding box center [588, 37] width 5 height 4
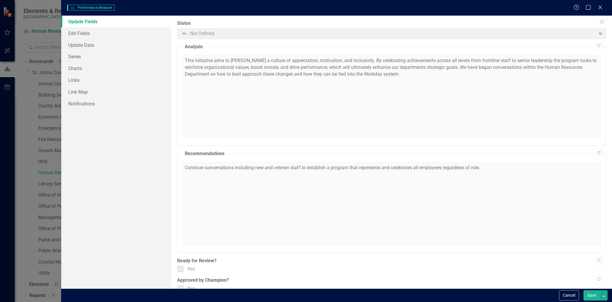
checkbox input "true"
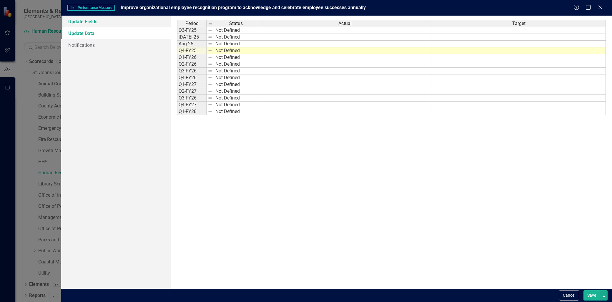
click at [91, 20] on link "Update Fields" at bounding box center [116, 22] width 110 height 12
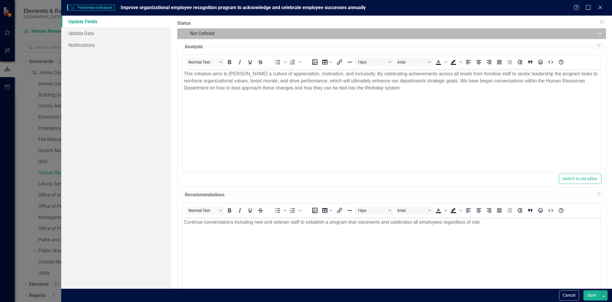
drag, startPoint x: 228, startPoint y: 27, endPoint x: 228, endPoint y: 36, distance: 9.4
click at [228, 27] on div "Status Not Defined Expand" at bounding box center [391, 29] width 429 height 19
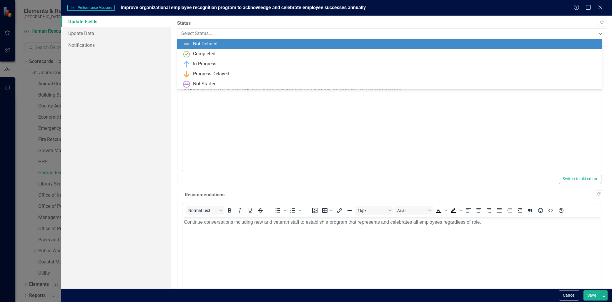
drag, startPoint x: 228, startPoint y: 36, endPoint x: 230, endPoint y: 40, distance: 4.2
click at [230, 37] on div at bounding box center [386, 34] width 411 height 8
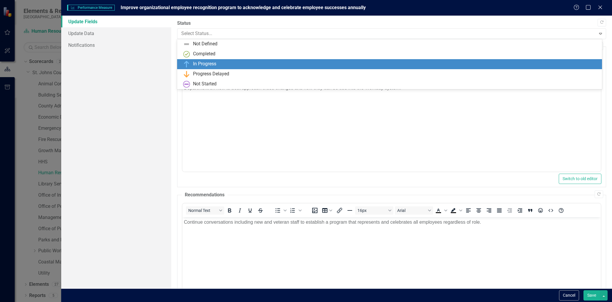
click at [221, 59] on div "In Progress" at bounding box center [389, 64] width 425 height 10
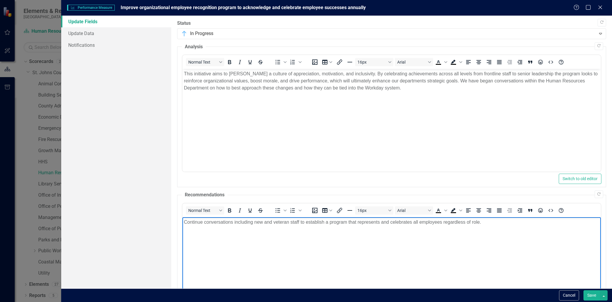
click at [471, 274] on body "Continue conversations including new and veteran staff to establish a program t…" at bounding box center [391, 261] width 418 height 88
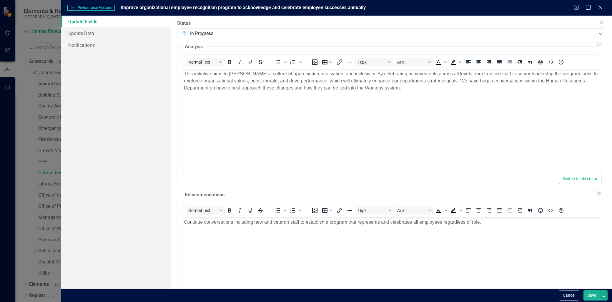
drag, startPoint x: 590, startPoint y: 291, endPoint x: 341, endPoint y: 30, distance: 359.8
click at [590, 291] on button "Save" at bounding box center [591, 295] width 16 height 10
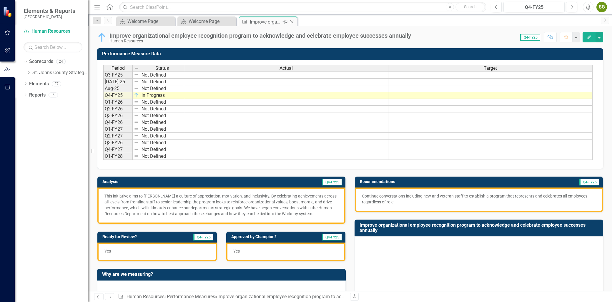
click at [292, 18] on div "Close" at bounding box center [292, 21] width 7 height 7
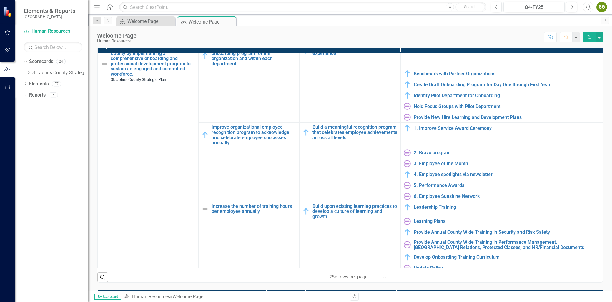
scroll to position [131, 0]
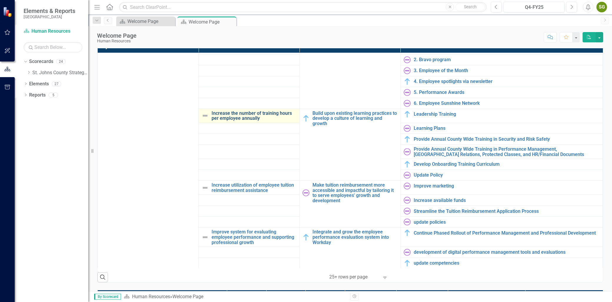
click at [237, 118] on link "Increase the number of training hours per employee annually" at bounding box center [254, 116] width 85 height 10
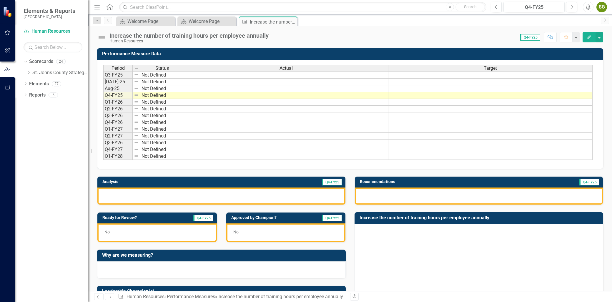
click at [589, 38] on icon "Edit" at bounding box center [588, 37] width 5 height 4
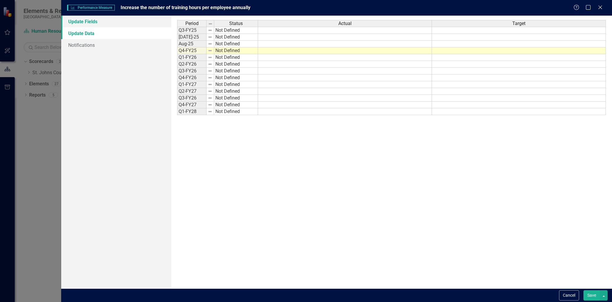
click at [122, 22] on link "Update Fields" at bounding box center [116, 22] width 110 height 12
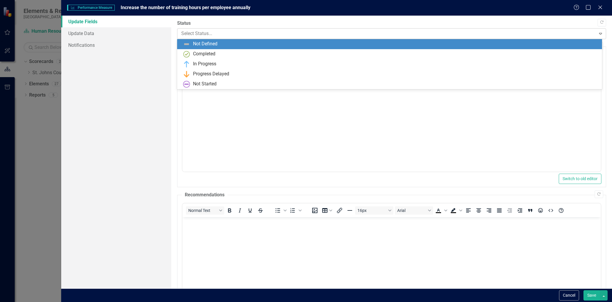
click at [204, 36] on div at bounding box center [386, 34] width 411 height 8
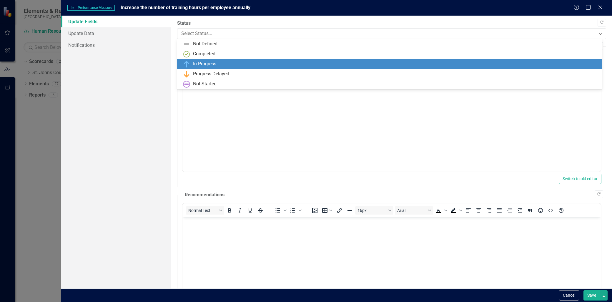
click at [197, 62] on div "In Progress" at bounding box center [204, 64] width 23 height 7
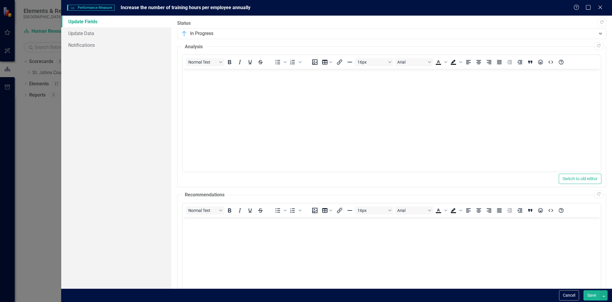
click at [204, 92] on body "Rich Text Area. Press ALT-0 for help." at bounding box center [391, 113] width 418 height 88
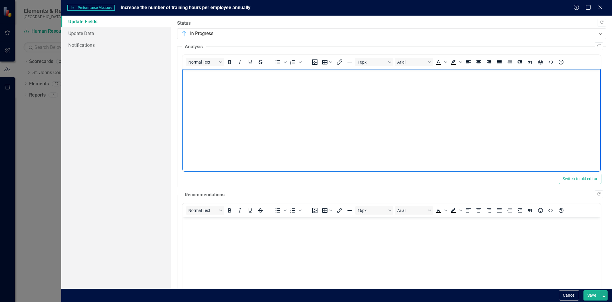
click at [236, 97] on body "Rich Text Area. Press ALT-0 for help." at bounding box center [391, 113] width 418 height 88
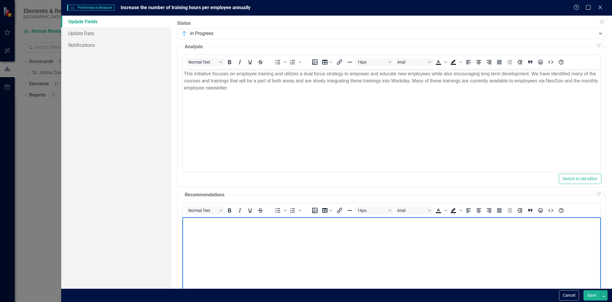
click at [257, 239] on body "Rich Text Area. Press ALT-0 for help." at bounding box center [391, 261] width 418 height 88
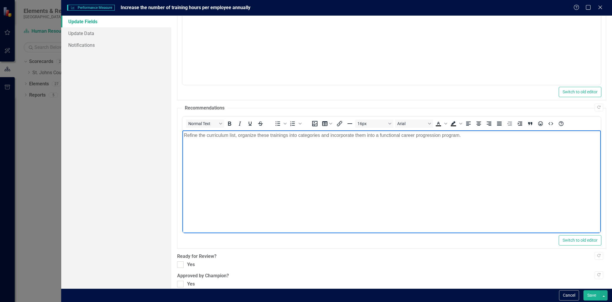
scroll to position [94, 0]
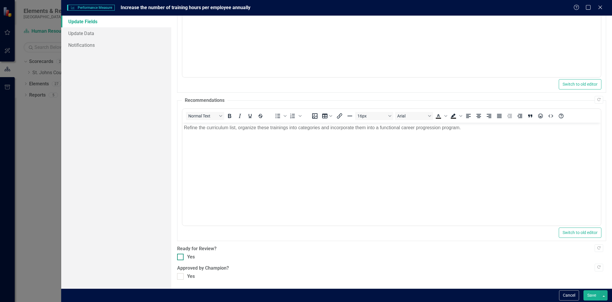
click at [181, 257] on input "Yes" at bounding box center [179, 256] width 4 height 4
checkbox input "true"
click at [180, 274] on input "Yes" at bounding box center [179, 275] width 4 height 4
checkbox input "true"
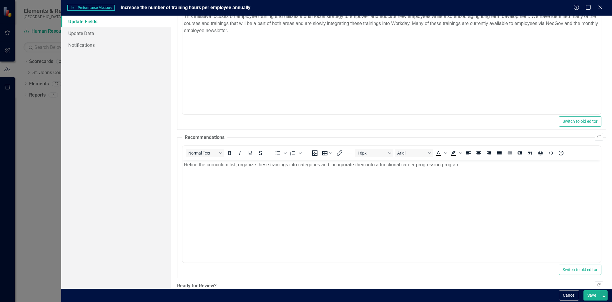
scroll to position [0, 0]
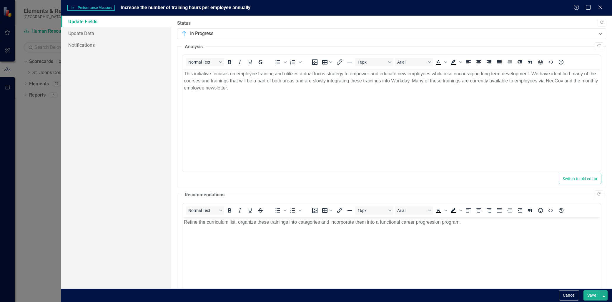
click at [593, 296] on button "Save" at bounding box center [591, 295] width 16 height 10
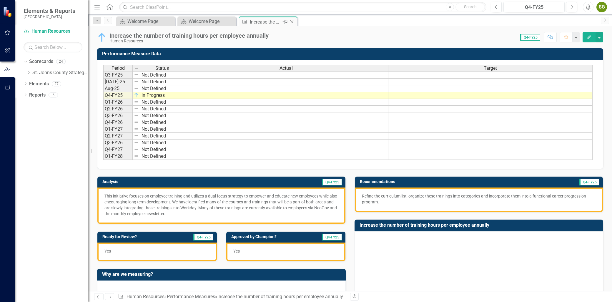
click at [291, 21] on icon "Close" at bounding box center [292, 21] width 6 height 5
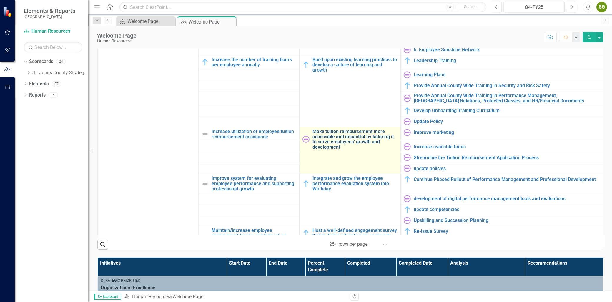
scroll to position [163, 0]
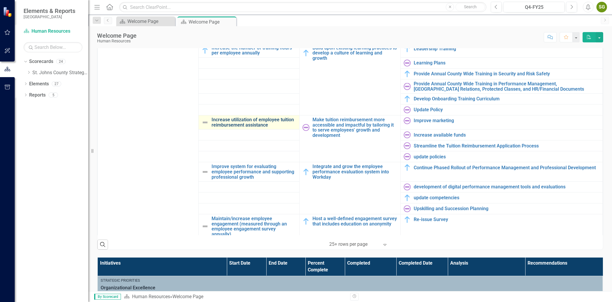
click at [248, 121] on link "Increase utilization of employee tuition reimbursement assistance" at bounding box center [254, 122] width 85 height 10
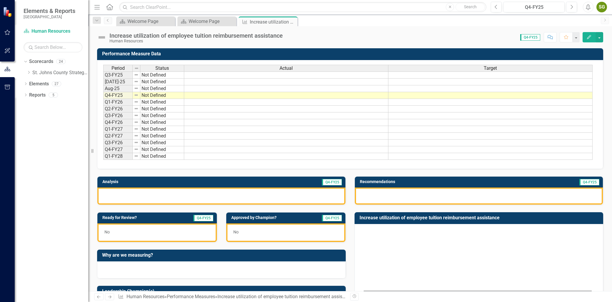
click at [590, 36] on icon "Edit" at bounding box center [588, 37] width 5 height 4
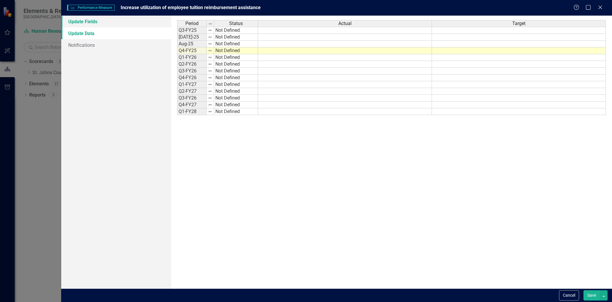
click at [83, 21] on link "Update Fields" at bounding box center [116, 22] width 110 height 12
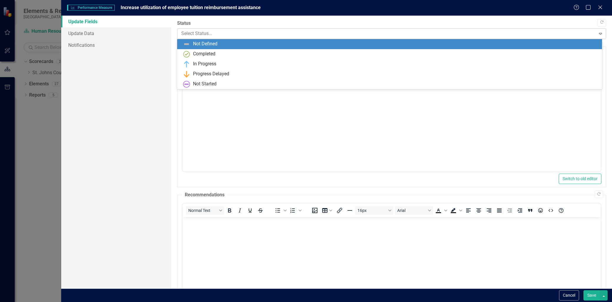
click at [239, 33] on div at bounding box center [386, 34] width 411 height 8
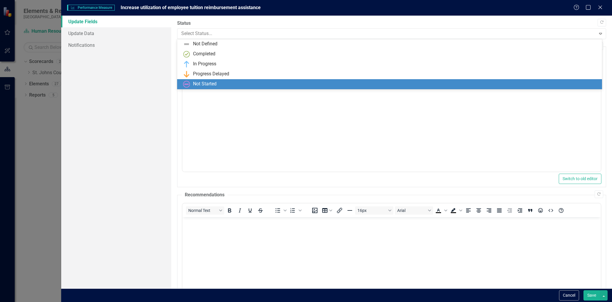
click at [213, 84] on div "Not Started" at bounding box center [205, 84] width 24 height 7
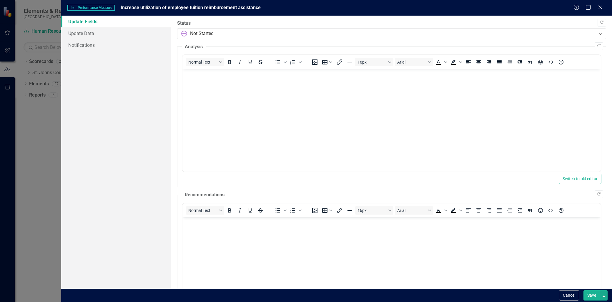
drag, startPoint x: 249, startPoint y: 109, endPoint x: 255, endPoint y: 109, distance: 6.8
click at [250, 109] on body "Rich Text Area. Press ALT-0 for help." at bounding box center [391, 113] width 418 height 88
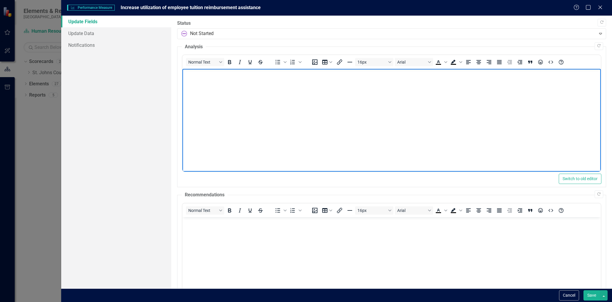
click at [255, 107] on body "Rich Text Area. Press ALT-0 for help." at bounding box center [391, 113] width 418 height 88
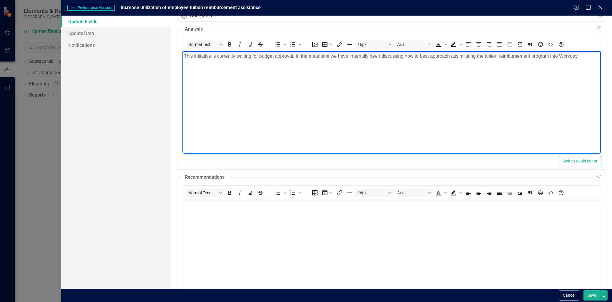
scroll to position [33, 0]
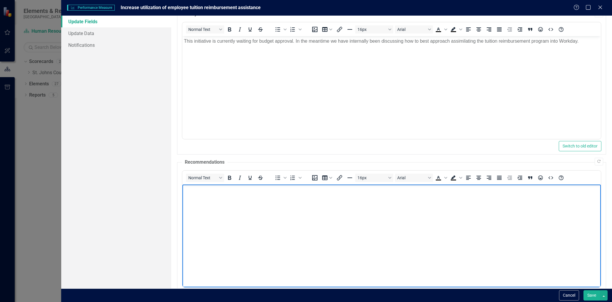
click at [209, 204] on body "Rich Text Area. Press ALT-0 for help." at bounding box center [391, 228] width 418 height 88
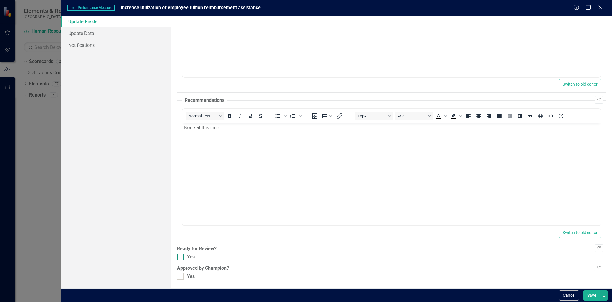
click at [184, 259] on div "Yes" at bounding box center [391, 257] width 429 height 7
click at [181, 257] on input "Yes" at bounding box center [179, 256] width 4 height 4
checkbox input "true"
click at [182, 280] on div ""Update" fields in ClearPoint are the fields that change from reporting period …" at bounding box center [391, 152] width 441 height 273
click at [182, 277] on div at bounding box center [180, 276] width 6 height 6
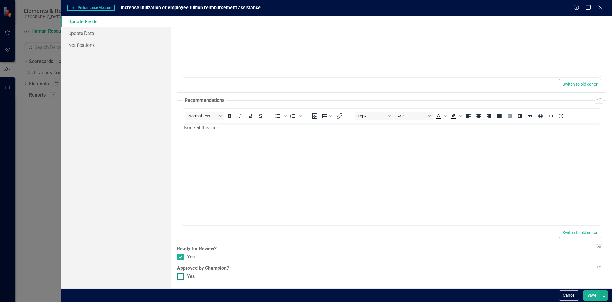
click at [181, 277] on input "Yes" at bounding box center [179, 275] width 4 height 4
checkbox input "true"
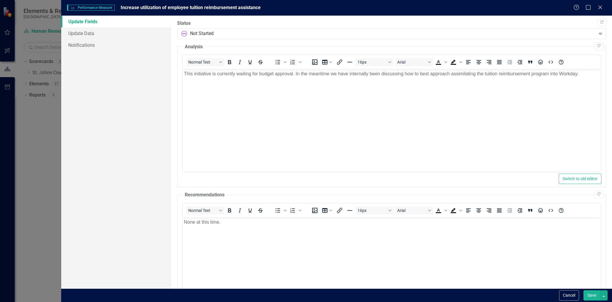
click at [594, 293] on button "Save" at bounding box center [591, 295] width 16 height 10
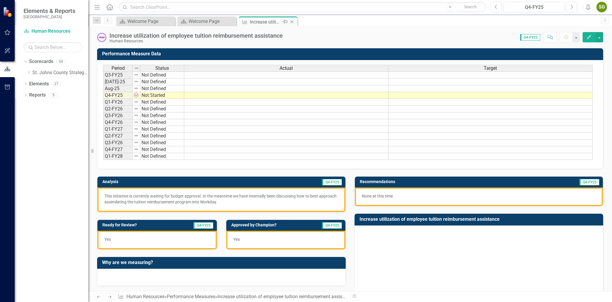
click at [292, 22] on icon "Close" at bounding box center [292, 21] width 6 height 5
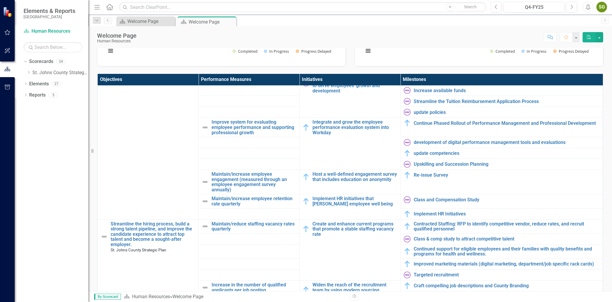
scroll to position [261, 0]
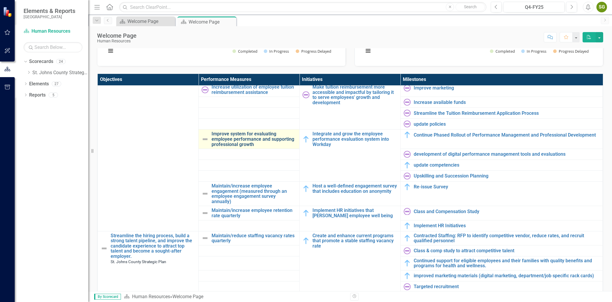
click at [267, 136] on link "Improve system for evaluating employee performance and supporting professional …" at bounding box center [254, 139] width 85 height 16
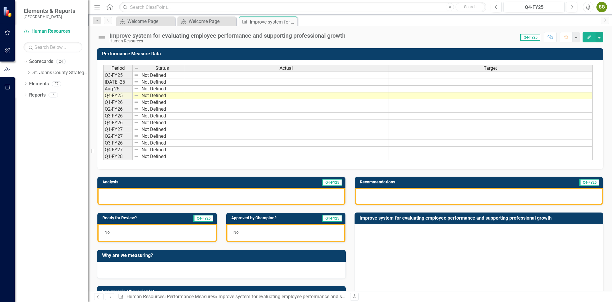
scroll to position [0, 0]
click at [586, 39] on icon "Edit" at bounding box center [588, 37] width 5 height 4
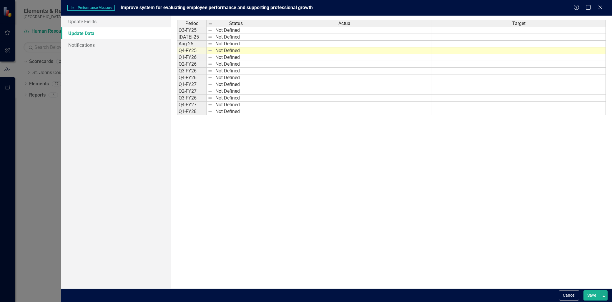
scroll to position [0, 0]
click at [124, 26] on link "Update Fields" at bounding box center [116, 22] width 110 height 12
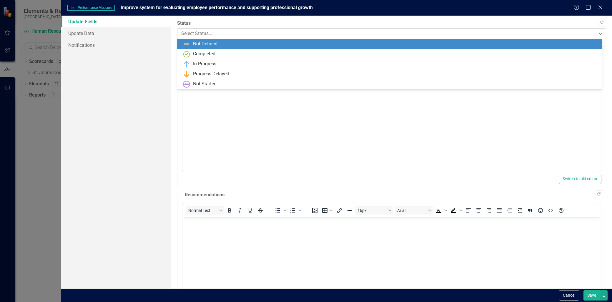
click at [239, 34] on div at bounding box center [386, 34] width 411 height 8
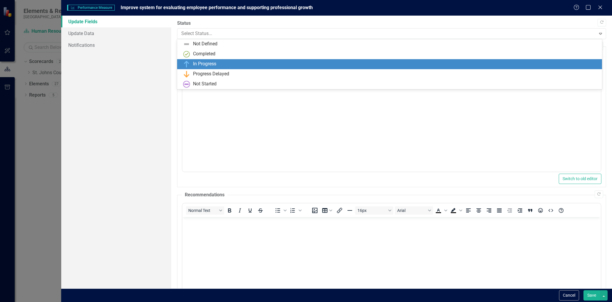
click at [223, 62] on div "In Progress" at bounding box center [390, 64] width 415 height 7
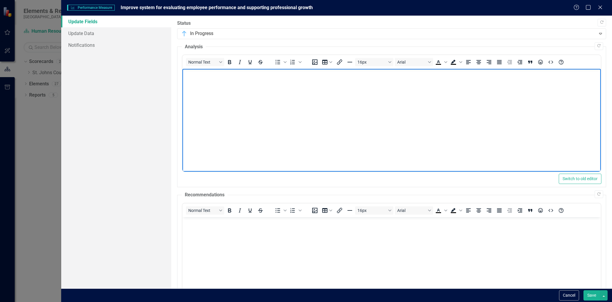
click at [234, 94] on body "Rich Text Area. Press ALT-0 for help." at bounding box center [391, 113] width 418 height 88
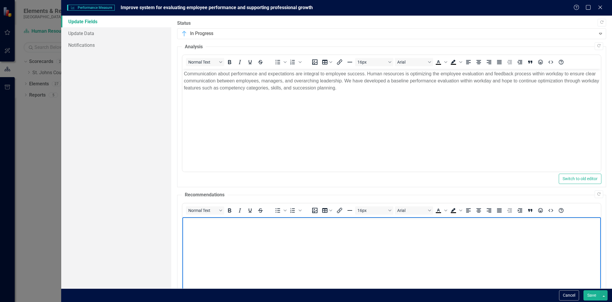
click at [248, 225] on p "Rich Text Area. Press ALT-0 for help." at bounding box center [391, 222] width 415 height 7
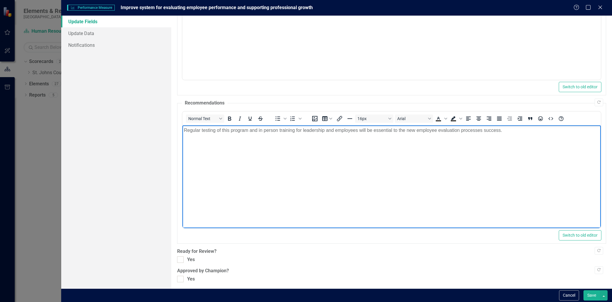
scroll to position [94, 0]
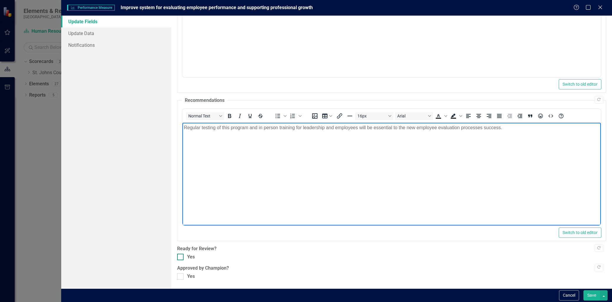
click at [182, 256] on div at bounding box center [180, 257] width 6 height 6
click at [181, 256] on input "Yes" at bounding box center [179, 256] width 4 height 4
checkbox input "true"
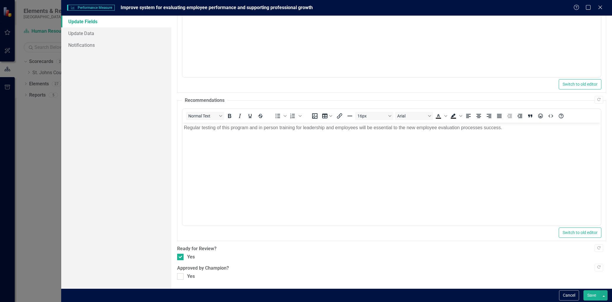
drag, startPoint x: 182, startPoint y: 274, endPoint x: 347, endPoint y: 269, distance: 165.4
click at [182, 274] on div at bounding box center [180, 276] width 6 height 6
click at [181, 274] on input "Yes" at bounding box center [179, 275] width 4 height 4
checkbox input "true"
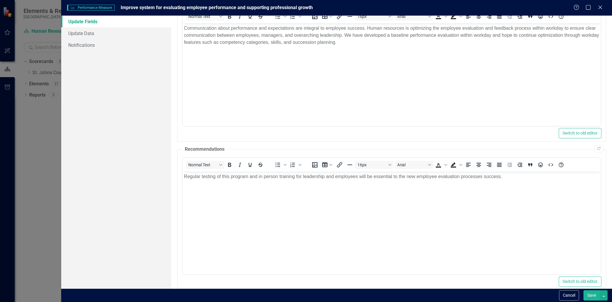
scroll to position [0, 0]
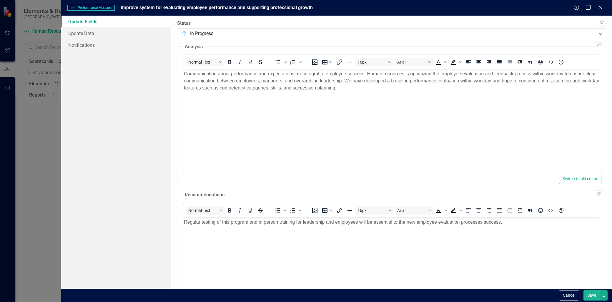
click at [590, 291] on button "Save" at bounding box center [591, 295] width 16 height 10
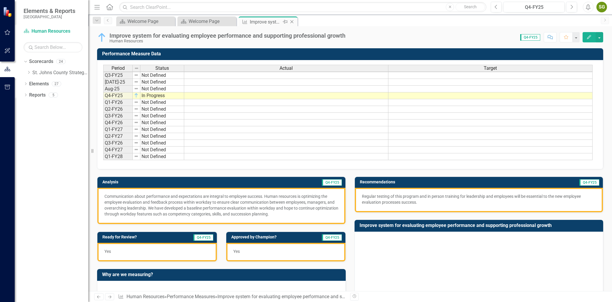
click at [292, 21] on icon "Close" at bounding box center [292, 21] width 6 height 5
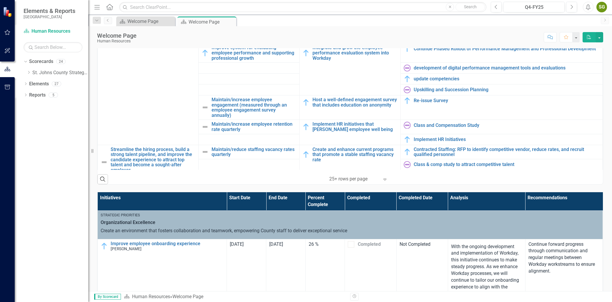
scroll to position [229, 0]
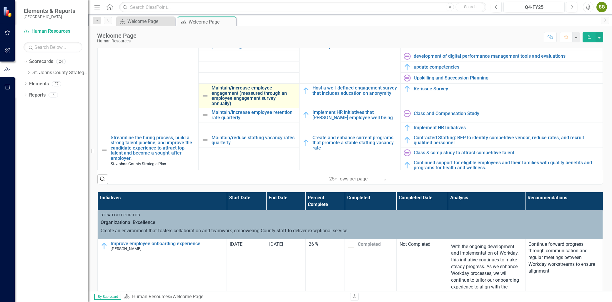
click at [264, 90] on link "Maintain/increase employee engagement (measured through an employee engagement …" at bounding box center [254, 95] width 85 height 21
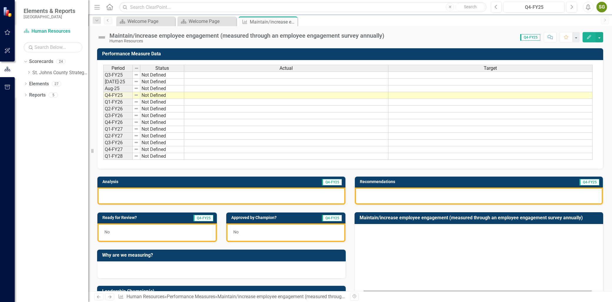
click at [587, 33] on button "Edit" at bounding box center [589, 37] width 13 height 10
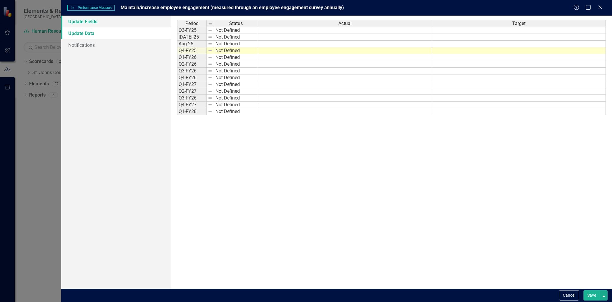
click at [87, 22] on link "Update Fields" at bounding box center [116, 22] width 110 height 12
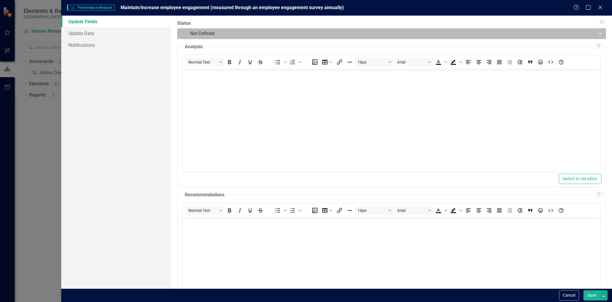
click at [235, 39] on body "Elements & Reports [GEOGRAPHIC_DATA] Scorecard Human Resources Search Dropdown …" at bounding box center [306, 151] width 612 height 302
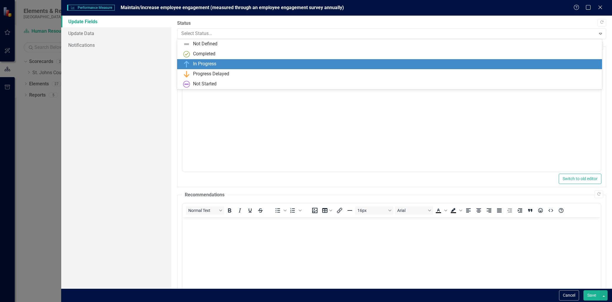
drag, startPoint x: 214, startPoint y: 66, endPoint x: 33, endPoint y: 3, distance: 191.7
click at [214, 66] on div "In Progress" at bounding box center [204, 64] width 23 height 7
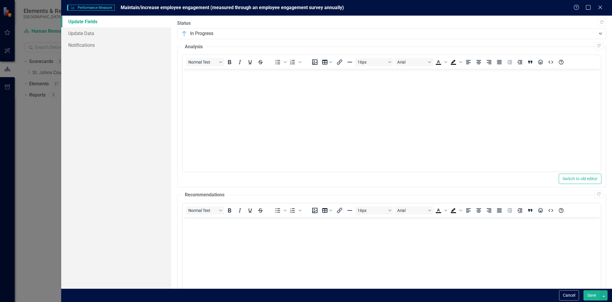
click at [215, 103] on body "Rich Text Area. Press ALT-0 for help." at bounding box center [391, 113] width 418 height 88
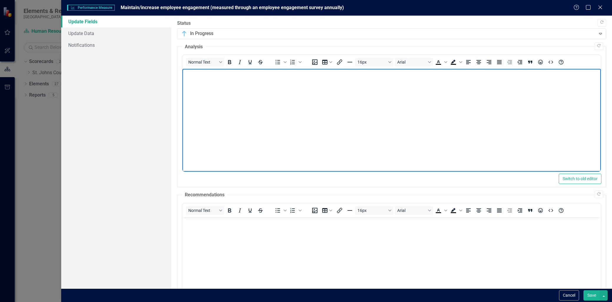
click at [227, 109] on body "Rich Text Area. Press ALT-0 for help." at bounding box center [391, 113] width 418 height 88
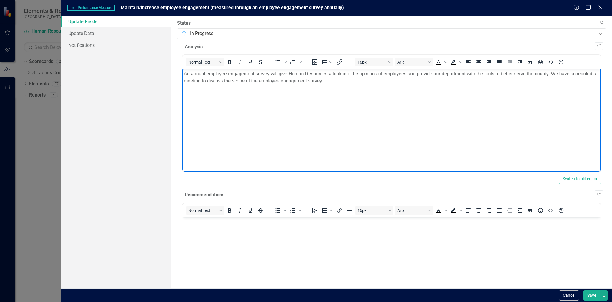
click at [233, 236] on body "Rich Text Area. Press ALT-0 for help." at bounding box center [391, 261] width 418 height 88
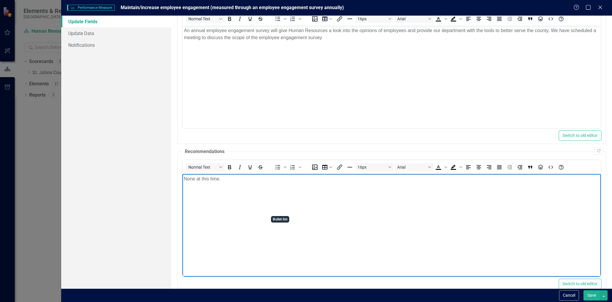
scroll to position [94, 0]
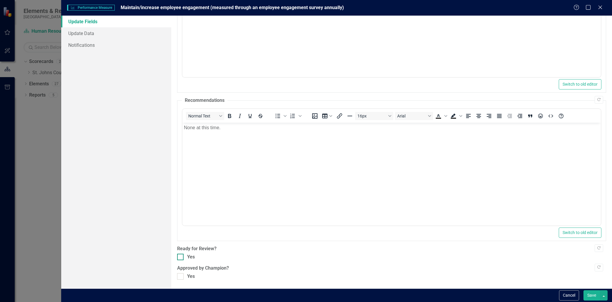
drag, startPoint x: 183, startPoint y: 249, endPoint x: 183, endPoint y: 259, distance: 10.3
click at [184, 252] on label "Ready for Review?" at bounding box center [391, 248] width 429 height 7
drag, startPoint x: 183, startPoint y: 259, endPoint x: 187, endPoint y: 275, distance: 16.6
click at [183, 260] on div at bounding box center [180, 257] width 6 height 6
click at [181, 257] on input "Yes" at bounding box center [179, 256] width 4 height 4
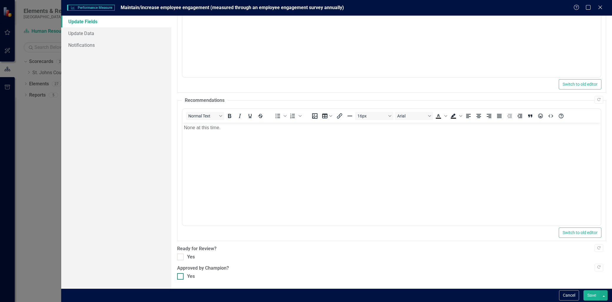
checkbox input "true"
drag, startPoint x: 184, startPoint y: 280, endPoint x: 192, endPoint y: 278, distance: 8.0
click at [184, 280] on div ""Update" fields in ClearPoint are the fields that change from reporting period …" at bounding box center [391, 152] width 441 height 273
click at [185, 280] on div ""Update" fields in ClearPoint are the fields that change from reporting period …" at bounding box center [391, 152] width 441 height 273
drag, startPoint x: 172, startPoint y: 278, endPoint x: 185, endPoint y: 281, distance: 12.9
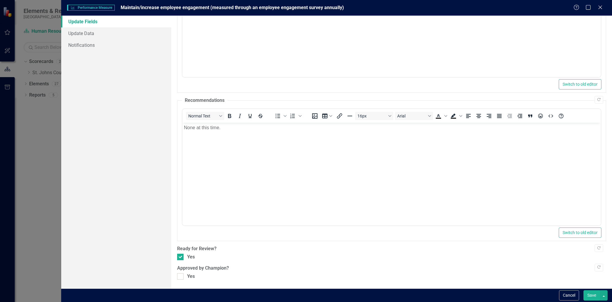
click at [184, 281] on div ""Update" fields in ClearPoint are the fields that change from reporting period …" at bounding box center [391, 152] width 441 height 273
click at [185, 281] on div ""Update" fields in ClearPoint are the fields that change from reporting period …" at bounding box center [391, 152] width 441 height 273
click at [184, 280] on div ""Update" fields in ClearPoint are the fields that change from reporting period …" at bounding box center [391, 152] width 441 height 273
drag, startPoint x: 184, startPoint y: 280, endPoint x: 179, endPoint y: 276, distance: 7.2
click at [179, 276] on input "Yes" at bounding box center [179, 275] width 4 height 4
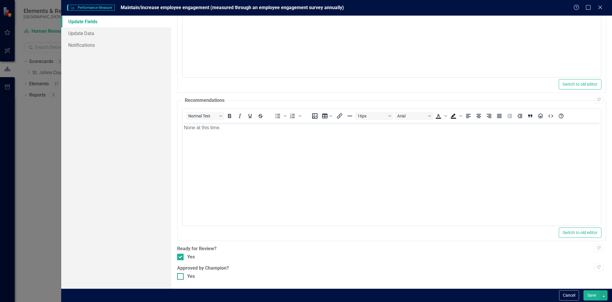
checkbox input "true"
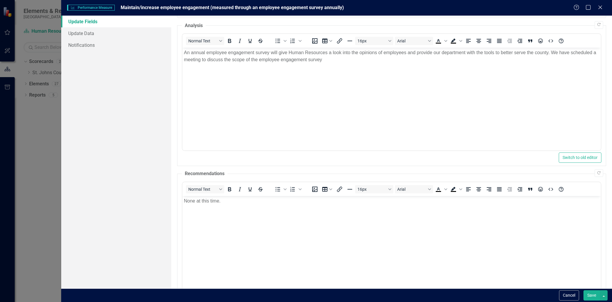
scroll to position [33, 0]
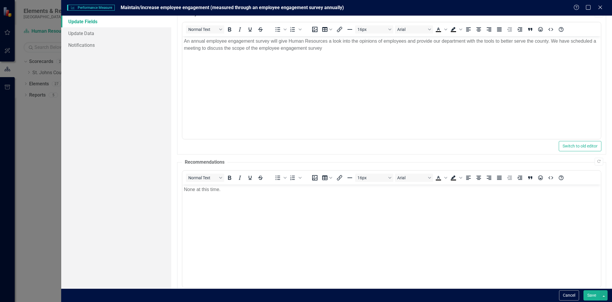
click at [588, 296] on button "Save" at bounding box center [591, 295] width 16 height 10
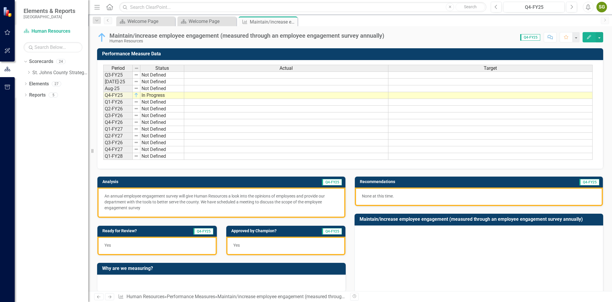
drag, startPoint x: 292, startPoint y: 22, endPoint x: 13, endPoint y: 68, distance: 282.8
click at [0, 0] on icon at bounding box center [0, 0] width 0 height 0
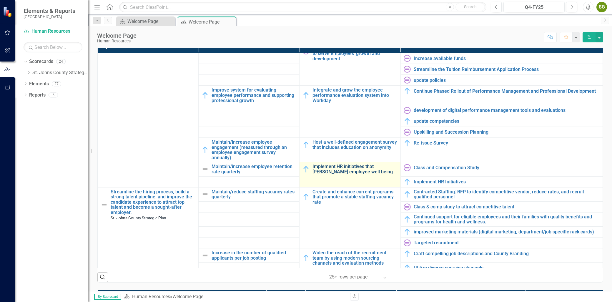
scroll to position [261, 0]
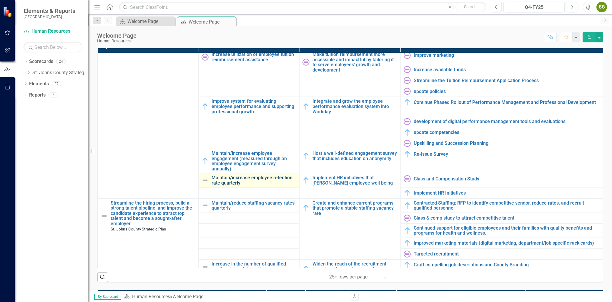
click at [259, 179] on link "Maintain/increase employee retention rate quarterly" at bounding box center [254, 180] width 85 height 10
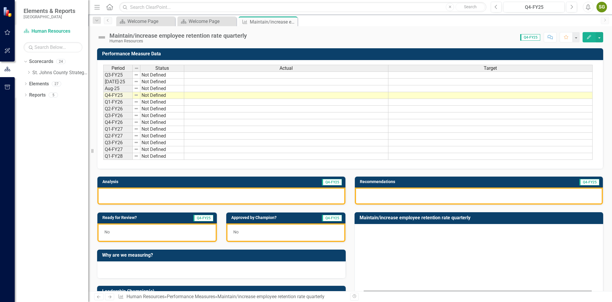
click at [588, 35] on icon "Edit" at bounding box center [588, 37] width 5 height 4
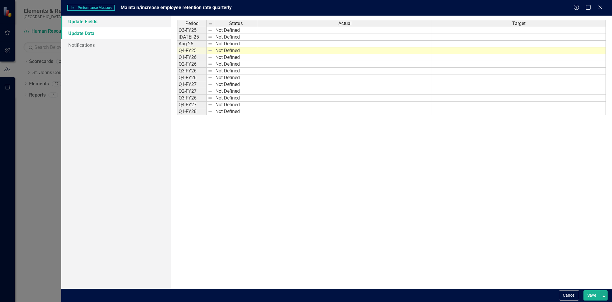
click at [102, 26] on link "Update Fields" at bounding box center [116, 22] width 110 height 12
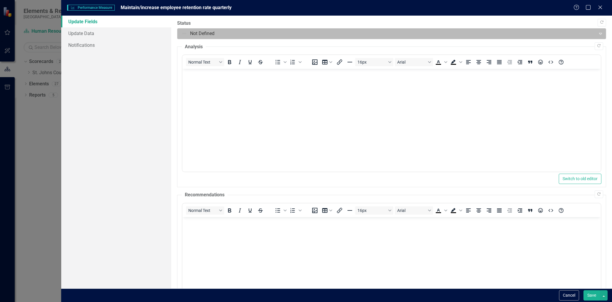
click at [320, 36] on div at bounding box center [386, 34] width 411 height 8
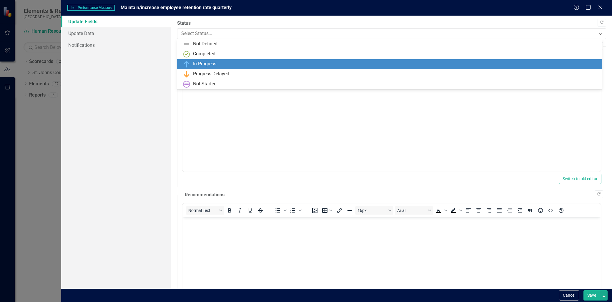
click at [263, 62] on div "In Progress" at bounding box center [390, 64] width 415 height 7
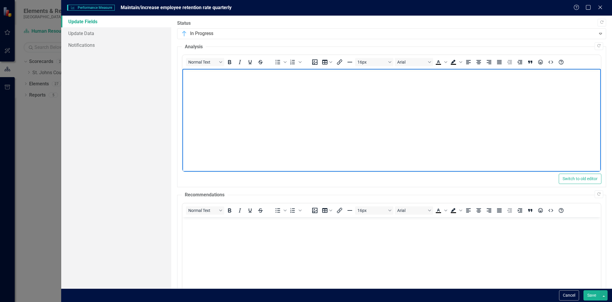
click at [221, 115] on body "Rich Text Area. Press ALT-0 for help." at bounding box center [391, 113] width 418 height 88
click at [244, 106] on body "Rich Text Area. Press ALT-0 for help." at bounding box center [391, 113] width 418 height 88
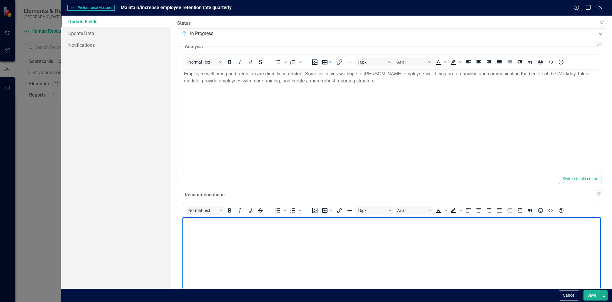
click at [238, 238] on body "Rich Text Area. Press ALT-0 for help." at bounding box center [391, 261] width 418 height 88
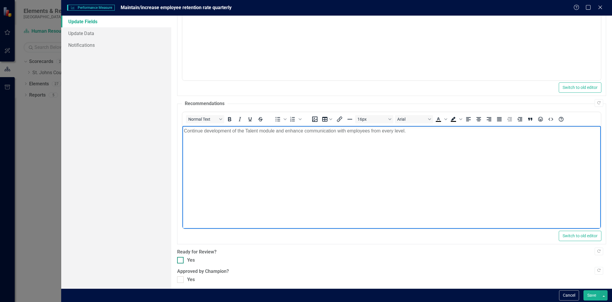
scroll to position [94, 0]
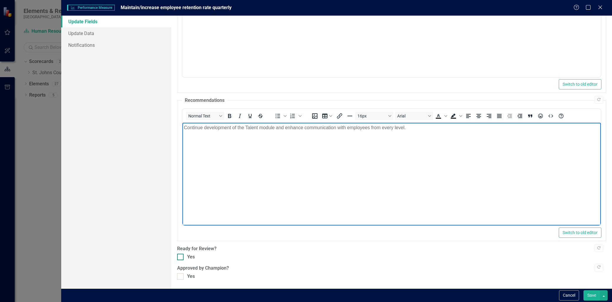
click at [187, 257] on div "Yes" at bounding box center [191, 257] width 8 height 7
click at [181, 257] on input "Yes" at bounding box center [179, 256] width 4 height 4
checkbox input "true"
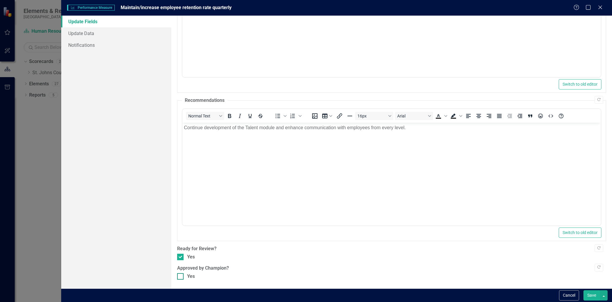
click at [179, 277] on div at bounding box center [180, 276] width 6 height 6
click at [179, 277] on input "Yes" at bounding box center [179, 275] width 4 height 4
checkbox input "true"
click at [591, 291] on button "Save" at bounding box center [591, 295] width 16 height 10
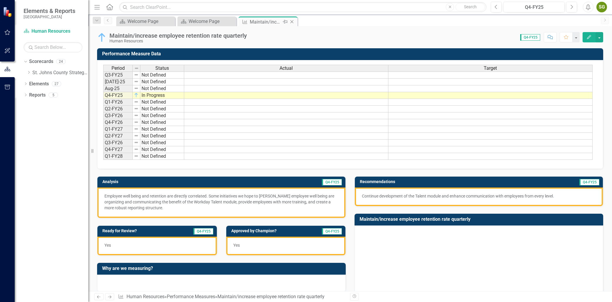
click at [290, 21] on icon "Close" at bounding box center [292, 21] width 6 height 5
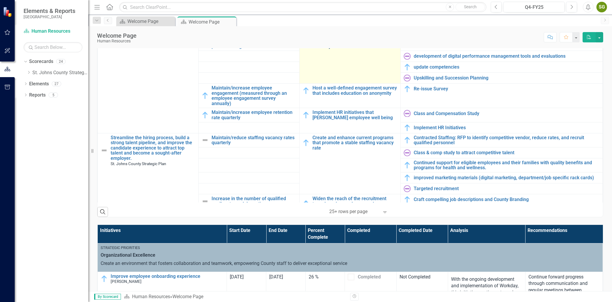
scroll to position [294, 0]
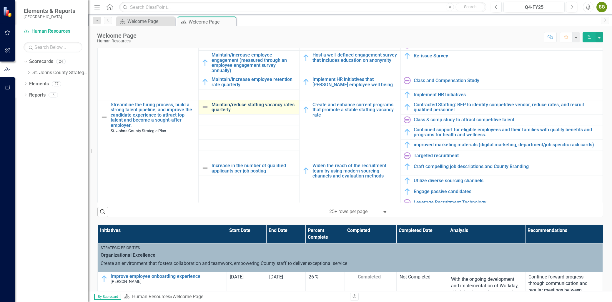
click at [241, 107] on link "Maintain/reduce staffing vacancy rates quarterly" at bounding box center [254, 107] width 85 height 10
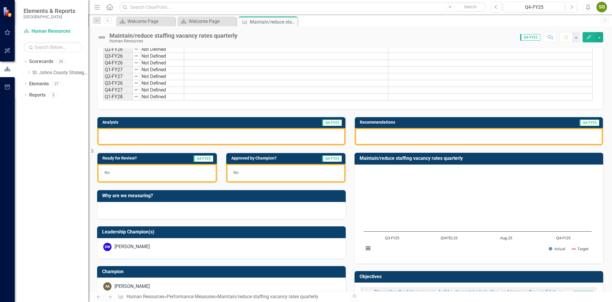
scroll to position [65, 0]
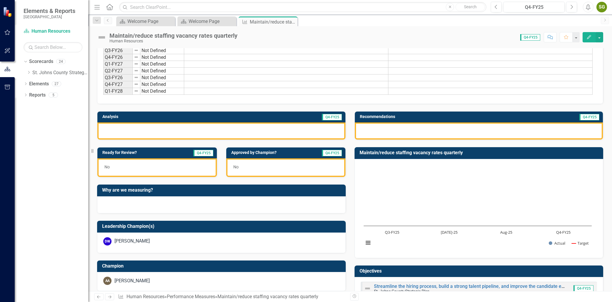
click at [587, 39] on button "Edit" at bounding box center [589, 37] width 13 height 10
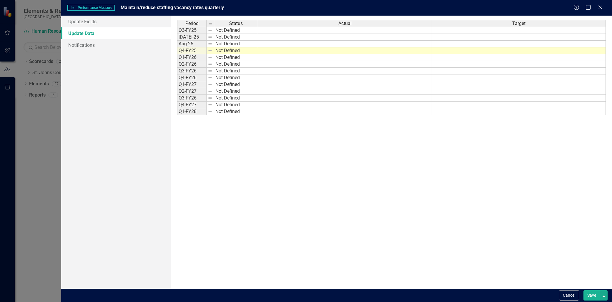
scroll to position [0, 0]
drag, startPoint x: 90, startPoint y: 19, endPoint x: 193, endPoint y: 46, distance: 106.3
click at [90, 20] on link "Update Fields" at bounding box center [116, 22] width 110 height 12
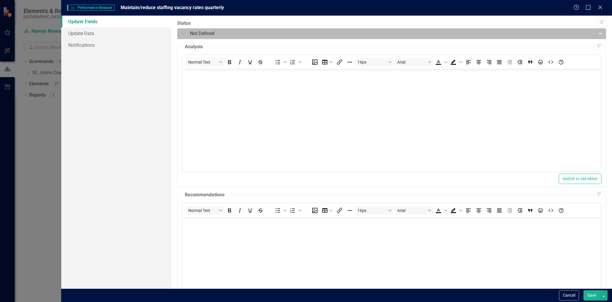
click at [249, 39] on div "Copy Forward Status Not Defined Expand Copy Forward Analysis Normal Text To ope…" at bounding box center [391, 197] width 429 height 354
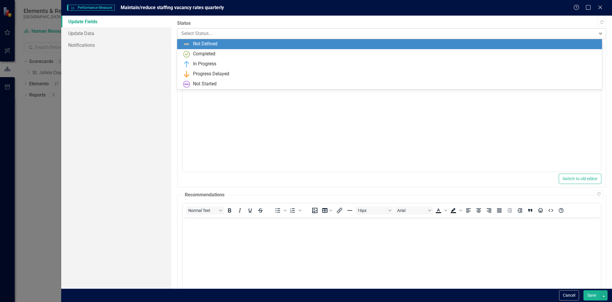
click at [249, 39] on div "Select Status..." at bounding box center [386, 34] width 417 height 10
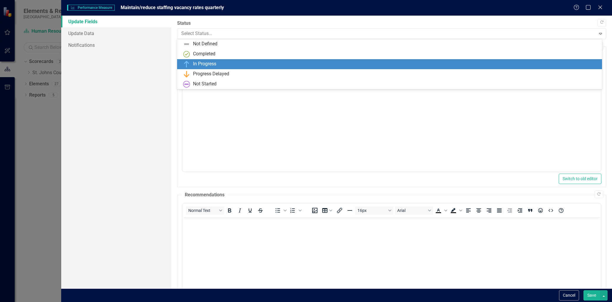
drag, startPoint x: 230, startPoint y: 61, endPoint x: 231, endPoint y: 66, distance: 5.4
click at [230, 62] on div "In Progress" at bounding box center [390, 64] width 415 height 7
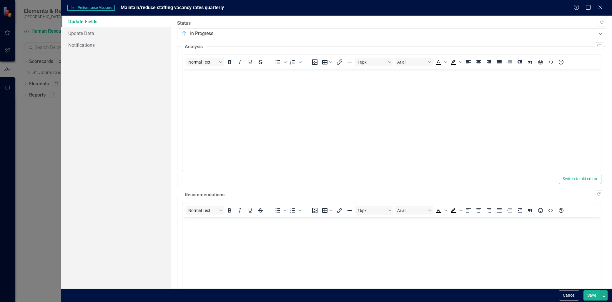
click at [225, 115] on body "Rich Text Area. Press ALT-0 for help." at bounding box center [391, 113] width 418 height 88
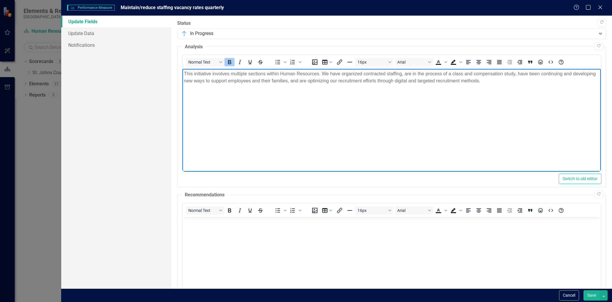
click at [222, 234] on body "Rich Text Area. Press ALT-0 for help." at bounding box center [391, 261] width 418 height 88
click at [210, 74] on p "This initiative involves multiple sections within Human Resources. We have orga…" at bounding box center [391, 77] width 415 height 14
click at [211, 75] on p "This initiative involves multiple sections within Human Resources. We have orga…" at bounding box center [391, 77] width 415 height 14
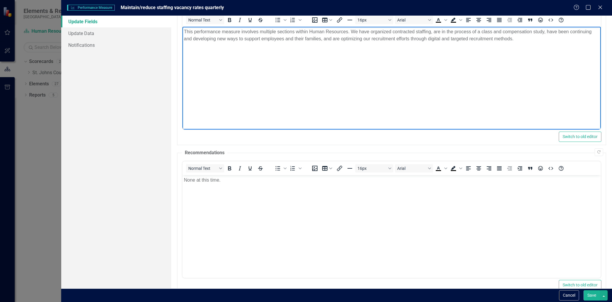
scroll to position [94, 0]
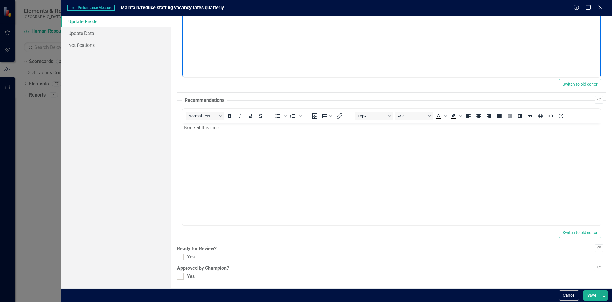
click at [183, 261] on div "Copy Forward Status In Progress Expand Copy Forward Analysis Normal Text To ope…" at bounding box center [391, 103] width 429 height 354
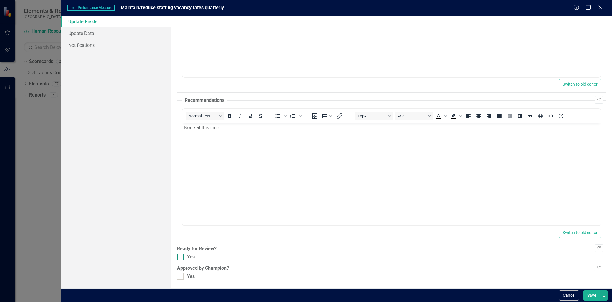
click at [181, 258] on div at bounding box center [180, 257] width 6 height 6
click at [181, 257] on input "Yes" at bounding box center [179, 256] width 4 height 4
checkbox input "true"
click at [182, 275] on div at bounding box center [180, 276] width 6 height 6
click at [181, 275] on input "Yes" at bounding box center [179, 275] width 4 height 4
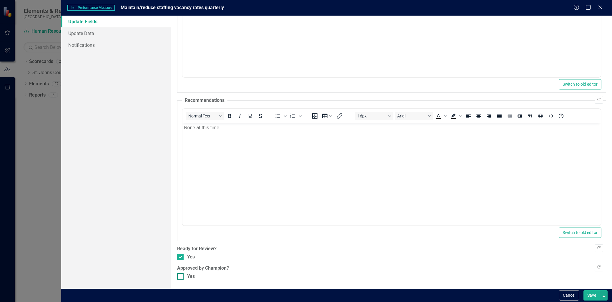
checkbox input "true"
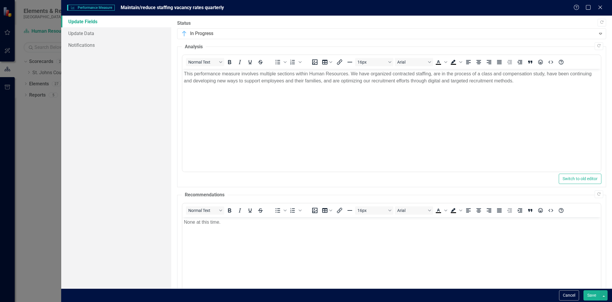
click at [590, 295] on button "Save" at bounding box center [591, 295] width 16 height 10
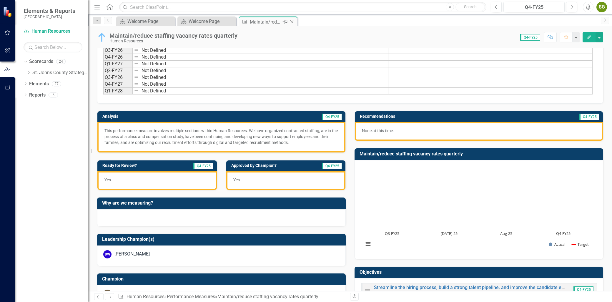
click at [290, 18] on div "Close" at bounding box center [292, 21] width 7 height 7
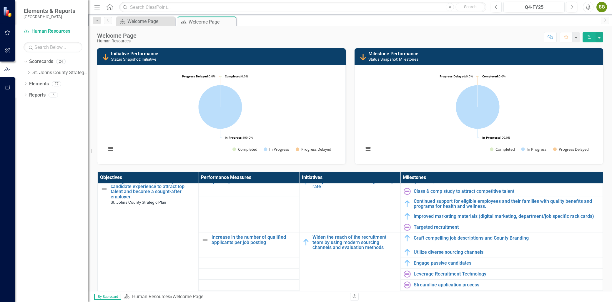
scroll to position [425, 0]
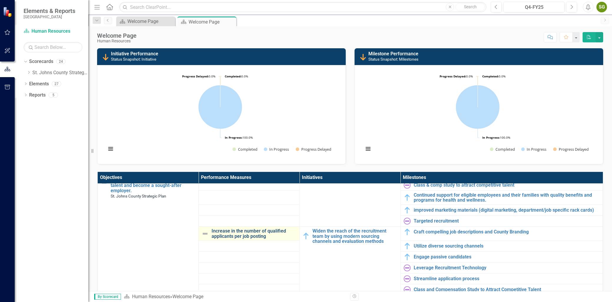
click at [248, 236] on link "Increase in the number of qualified applicants per job posting" at bounding box center [254, 233] width 85 height 10
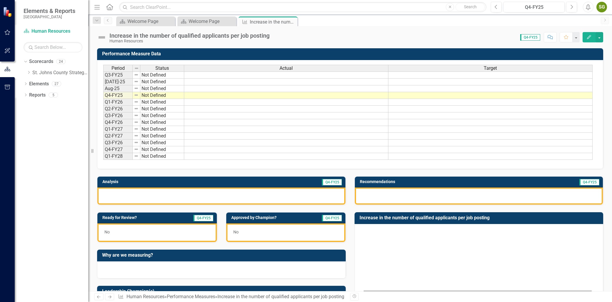
click at [588, 36] on icon "Edit" at bounding box center [588, 37] width 5 height 4
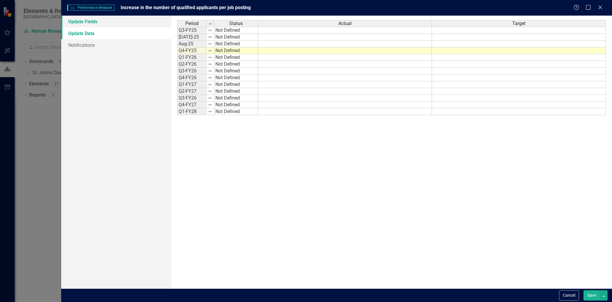
click at [131, 22] on link "Update Fields" at bounding box center [116, 22] width 110 height 12
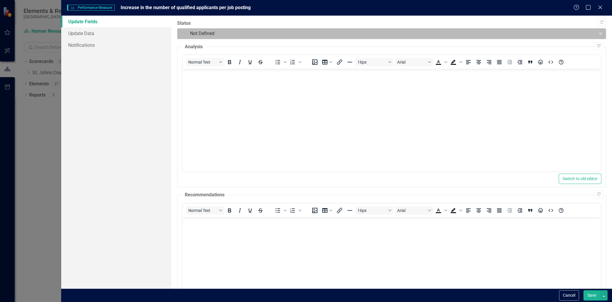
click at [246, 30] on div at bounding box center [386, 34] width 411 height 8
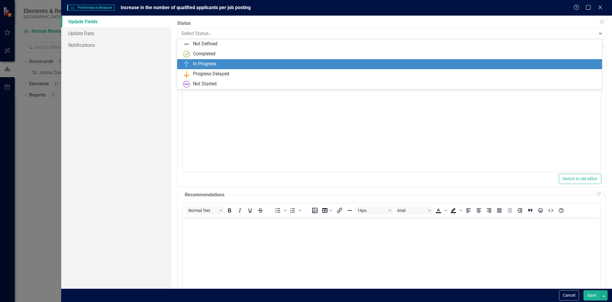
click at [228, 64] on div "In Progress" at bounding box center [390, 64] width 415 height 7
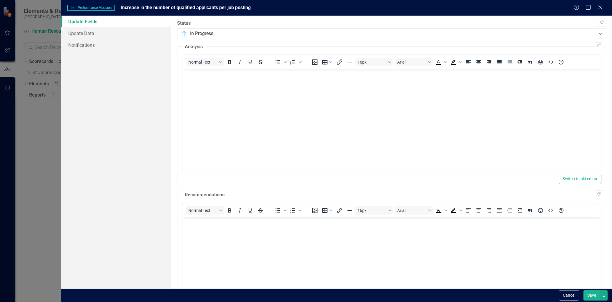
click at [220, 94] on body "Rich Text Area. Press ALT-0 for help." at bounding box center [391, 113] width 418 height 88
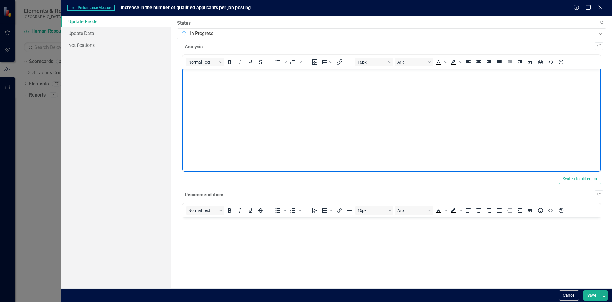
click at [253, 119] on body "Rich Text Area. Press ALT-0 for help." at bounding box center [391, 113] width 418 height 88
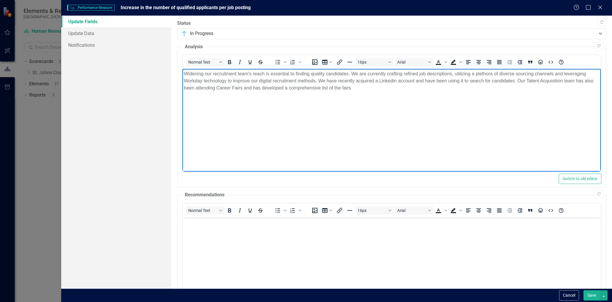
scroll to position [33, 0]
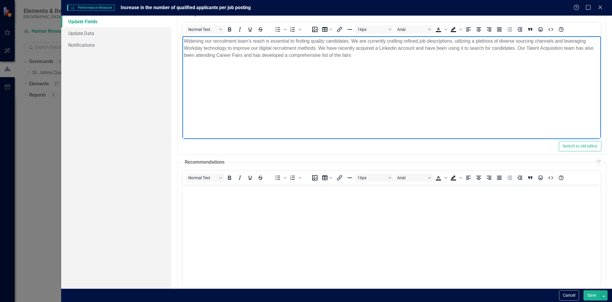
click at [260, 199] on body "Rich Text Area. Press ALT-0 for help." at bounding box center [391, 228] width 418 height 88
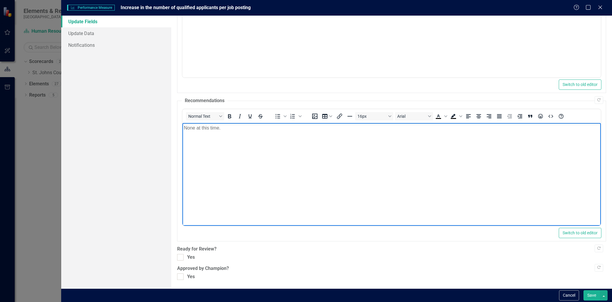
scroll to position [94, 0]
click at [180, 252] on div "Copy Forward Status In Progress Expand Copy Forward Analysis Normal Text To ope…" at bounding box center [391, 103] width 429 height 354
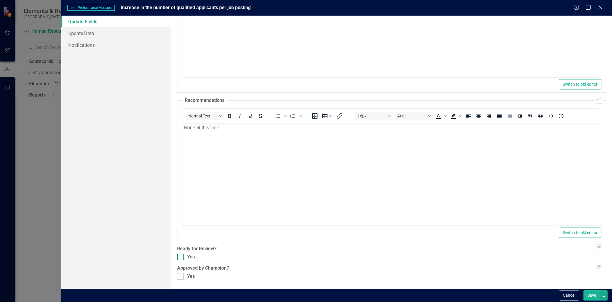
click at [181, 255] on div at bounding box center [180, 257] width 6 height 6
click at [181, 255] on input "Yes" at bounding box center [179, 256] width 4 height 4
checkbox input "true"
click at [181, 275] on div at bounding box center [180, 276] width 6 height 6
click at [181, 275] on input "Yes" at bounding box center [179, 275] width 4 height 4
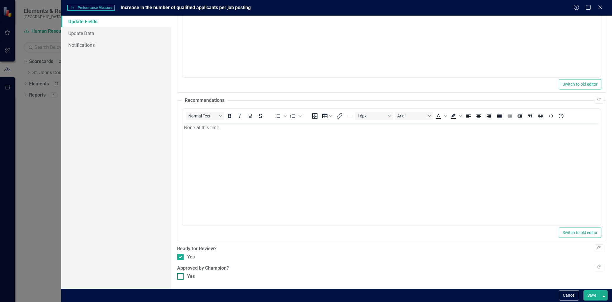
checkbox input "true"
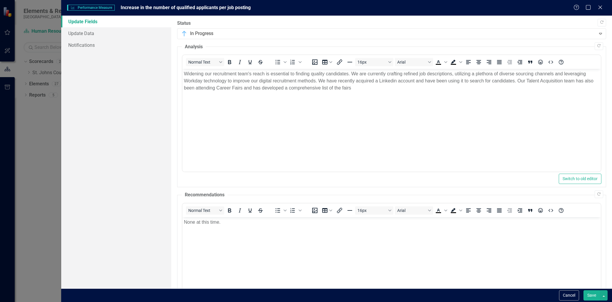
click at [592, 298] on button "Save" at bounding box center [591, 295] width 16 height 10
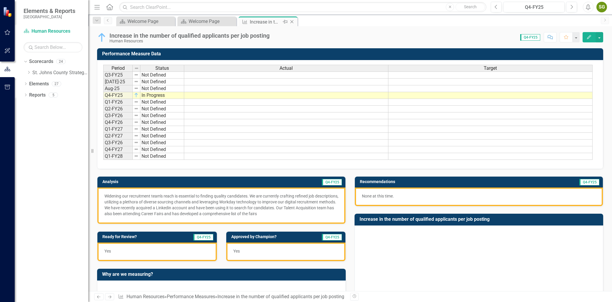
click at [292, 21] on icon at bounding box center [291, 21] width 3 height 3
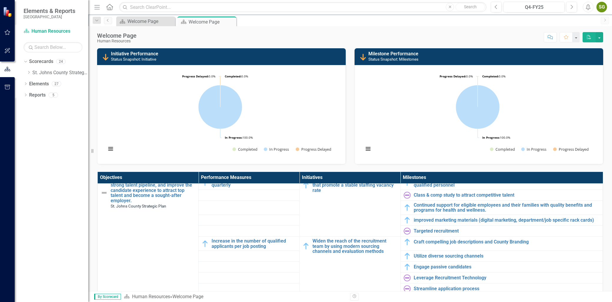
scroll to position [425, 0]
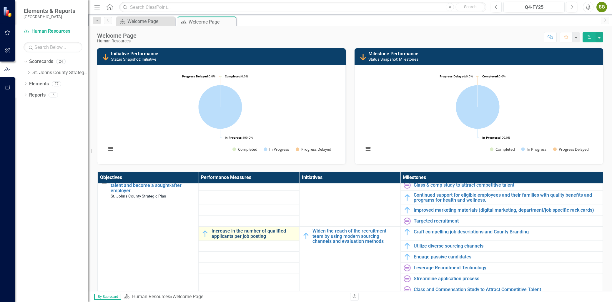
click at [236, 239] on link "Increase in the number of qualified applicants per job posting" at bounding box center [254, 233] width 85 height 10
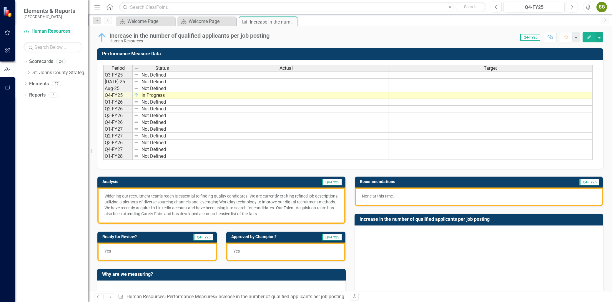
click at [307, 217] on p "Widening our recruitment team's reach is essential to finding quality candidate…" at bounding box center [221, 205] width 234 height 24
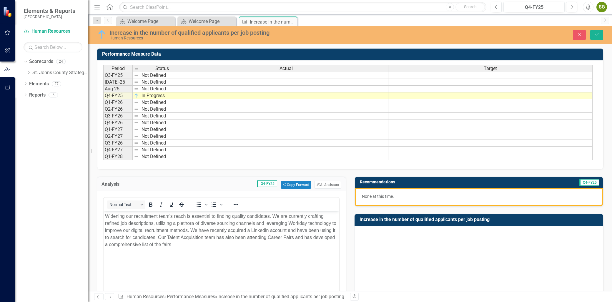
click at [222, 247] on p "Widening our recruitment team's reach is essential to finding quality candidate…" at bounding box center [221, 230] width 233 height 35
click at [594, 35] on icon "Save" at bounding box center [596, 34] width 5 height 4
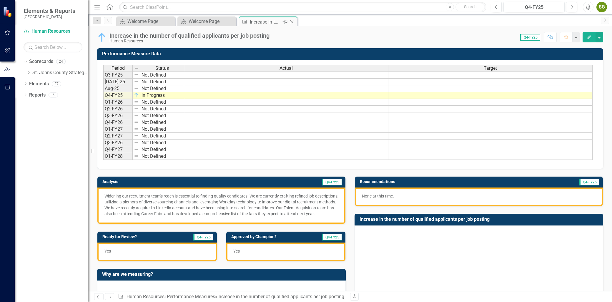
click at [292, 20] on icon "Close" at bounding box center [292, 21] width 6 height 5
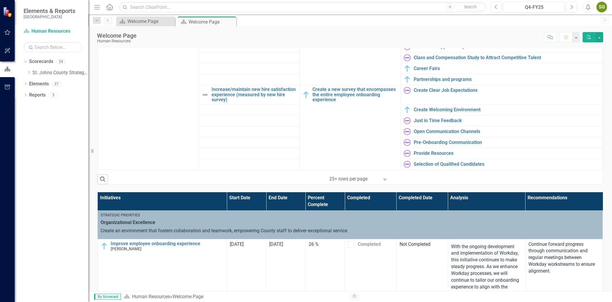
scroll to position [196, 0]
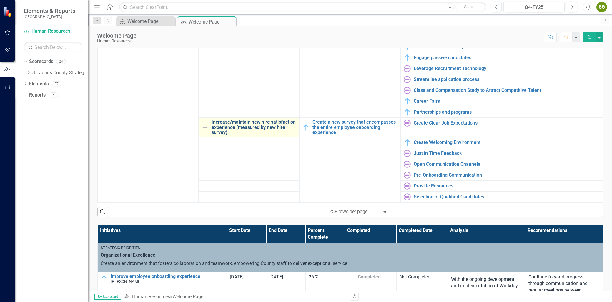
click at [243, 128] on link "Increase/maintain new hire satisfaction experience (measured by new hire survey)" at bounding box center [254, 127] width 85 height 16
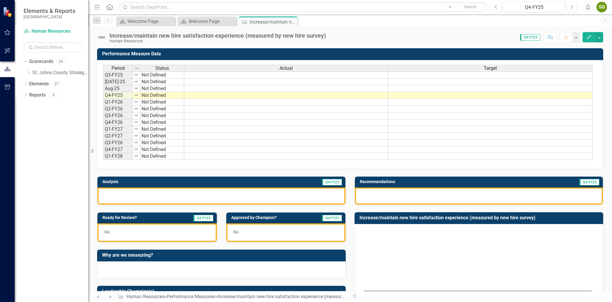
click at [587, 36] on icon "Edit" at bounding box center [588, 37] width 5 height 4
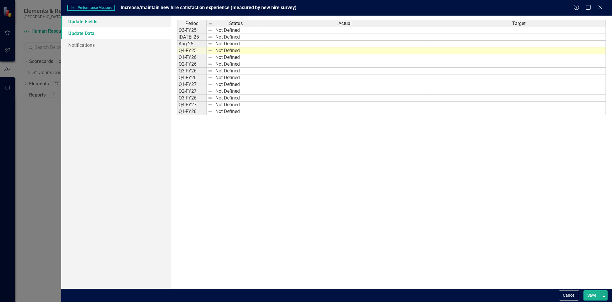
click at [88, 19] on link "Update Fields" at bounding box center [116, 22] width 110 height 12
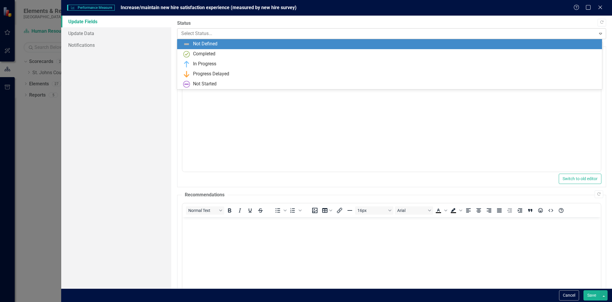
click at [233, 35] on div at bounding box center [386, 34] width 411 height 8
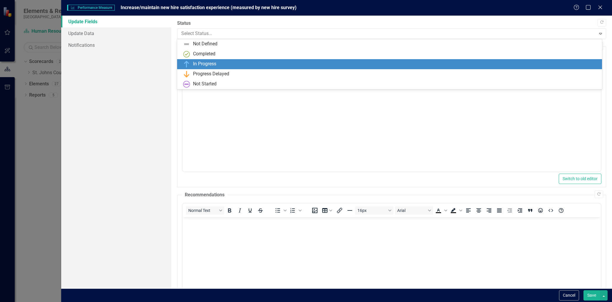
click at [222, 63] on div "In Progress" at bounding box center [390, 64] width 415 height 7
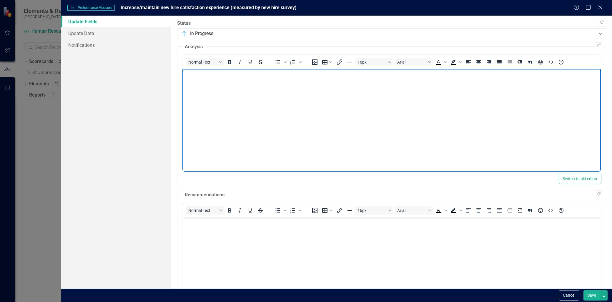
click at [213, 125] on body "Rich Text Area. Press ALT-0 for help." at bounding box center [391, 113] width 418 height 88
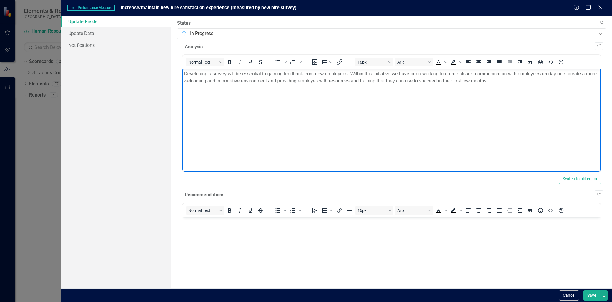
drag, startPoint x: 350, startPoint y: 458, endPoint x: 207, endPoint y: 242, distance: 258.8
click at [207, 242] on body "Rich Text Area. Press ALT-0 for help." at bounding box center [391, 261] width 418 height 88
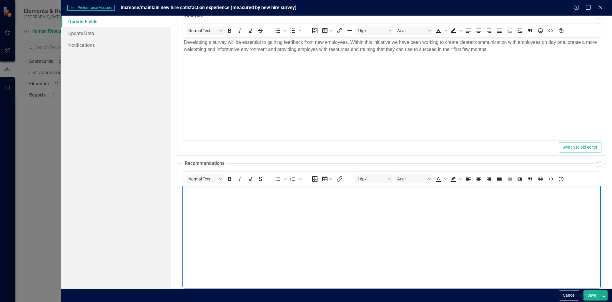
click at [252, 190] on p "Rich Text Area. Press ALT-0 for help." at bounding box center [391, 190] width 415 height 7
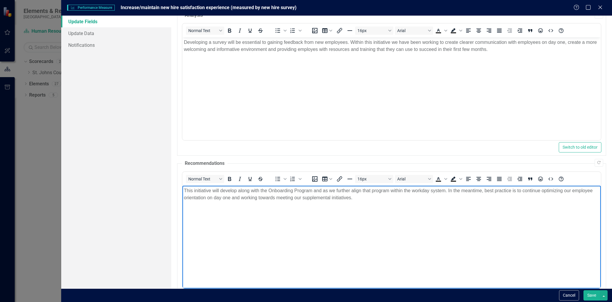
click at [209, 189] on p "This initiative will develop along with the Onboarding Program and as we furthe…" at bounding box center [391, 194] width 415 height 14
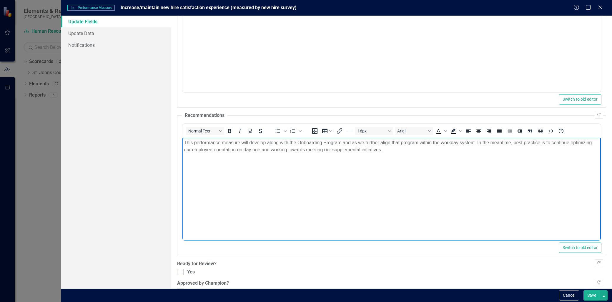
scroll to position [94, 0]
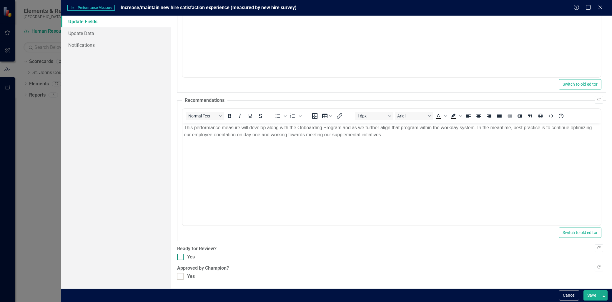
click at [178, 258] on div at bounding box center [180, 257] width 6 height 6
click at [178, 257] on input "Yes" at bounding box center [179, 256] width 4 height 4
checkbox input "true"
click at [177, 276] on input "Yes" at bounding box center [179, 275] width 4 height 4
checkbox input "true"
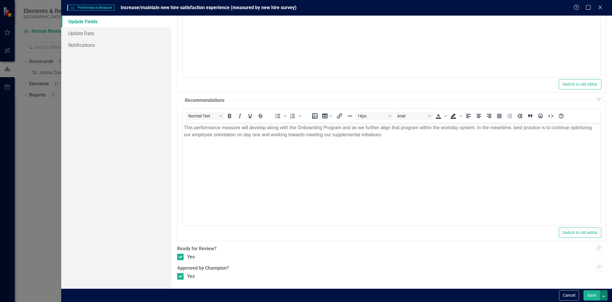
click at [601, 295] on button "button" at bounding box center [604, 295] width 8 height 10
click at [600, 295] on button "button" at bounding box center [604, 295] width 8 height 10
click at [596, 294] on button "Save" at bounding box center [591, 295] width 16 height 10
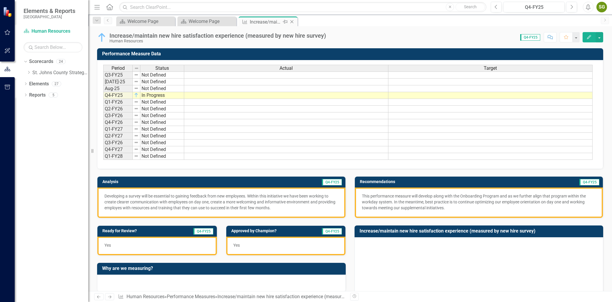
click at [290, 24] on icon "Close" at bounding box center [292, 21] width 6 height 5
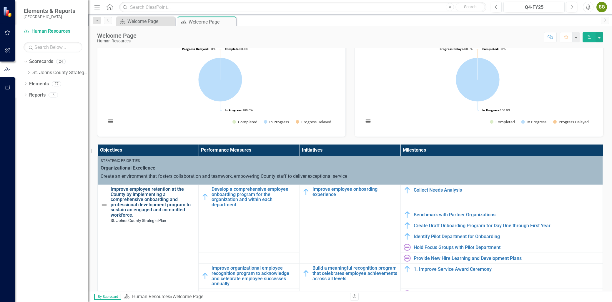
scroll to position [65, 0]
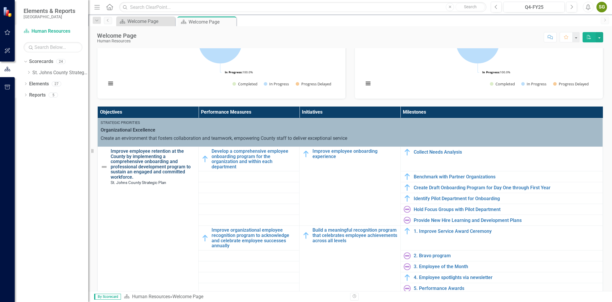
click at [139, 167] on link "Improve employee retention at the County by implementing a comprehensive onboar…" at bounding box center [153, 164] width 85 height 31
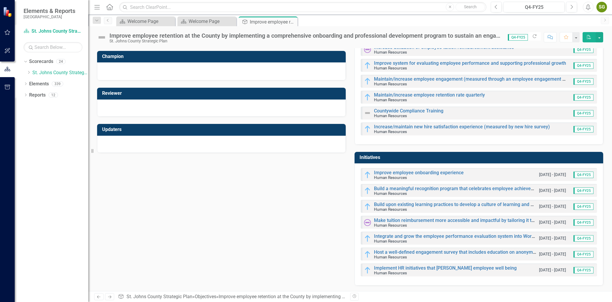
scroll to position [47, 0]
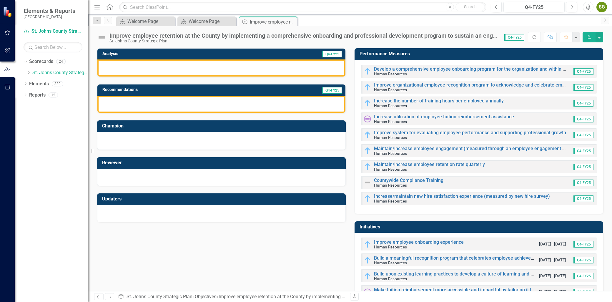
click at [178, 62] on div at bounding box center [221, 67] width 248 height 17
click at [292, 20] on icon "Close" at bounding box center [292, 21] width 6 height 5
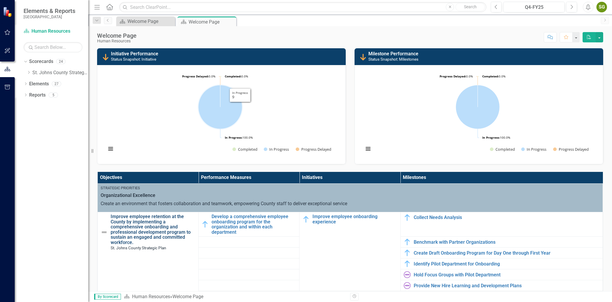
click at [147, 230] on link "Improve employee retention at the County by implementing a comprehensive onboar…" at bounding box center [153, 229] width 85 height 31
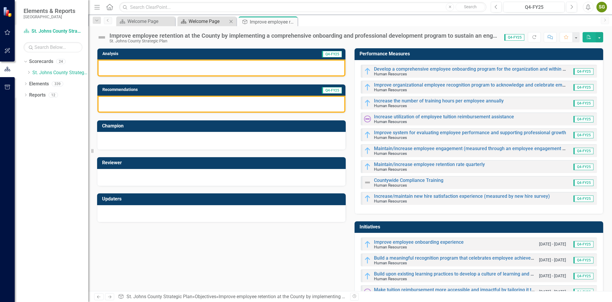
click at [199, 18] on div "Welcome Page" at bounding box center [208, 21] width 39 height 7
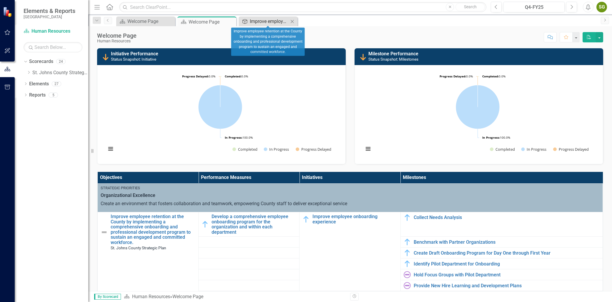
click at [277, 22] on div "Improve employee retention at the County by implementing a comprehensive onboar…" at bounding box center [269, 21] width 39 height 7
